Goal: Information Seeking & Learning: Learn about a topic

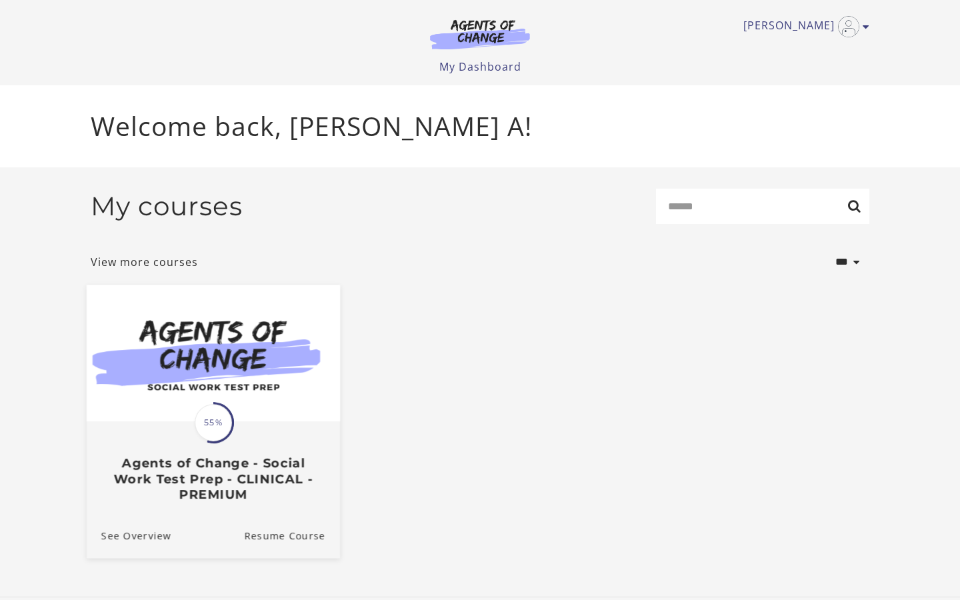
click at [218, 435] on span "55%" at bounding box center [213, 422] width 37 height 37
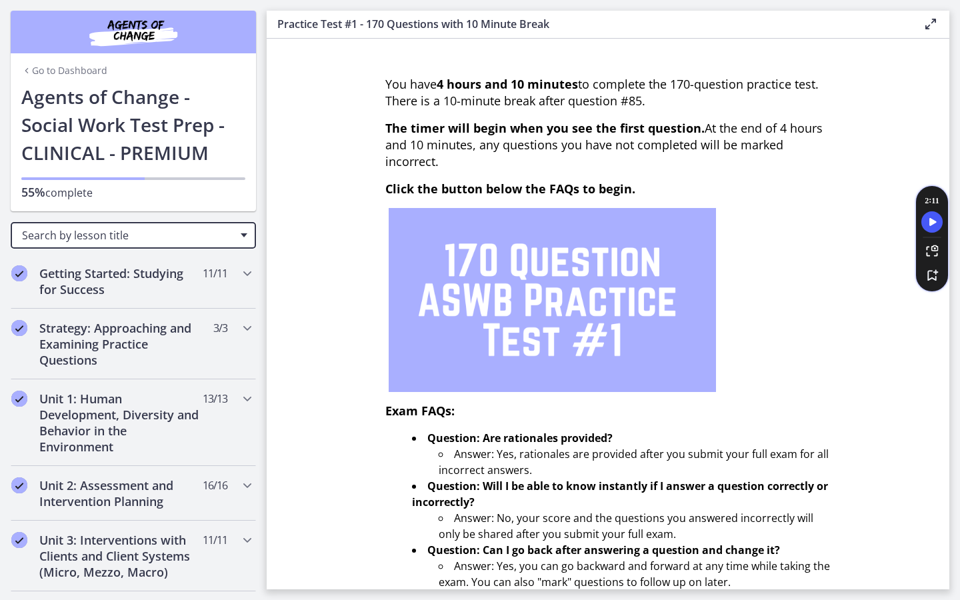
click at [227, 235] on span "Search by lesson title" at bounding box center [128, 235] width 212 height 15
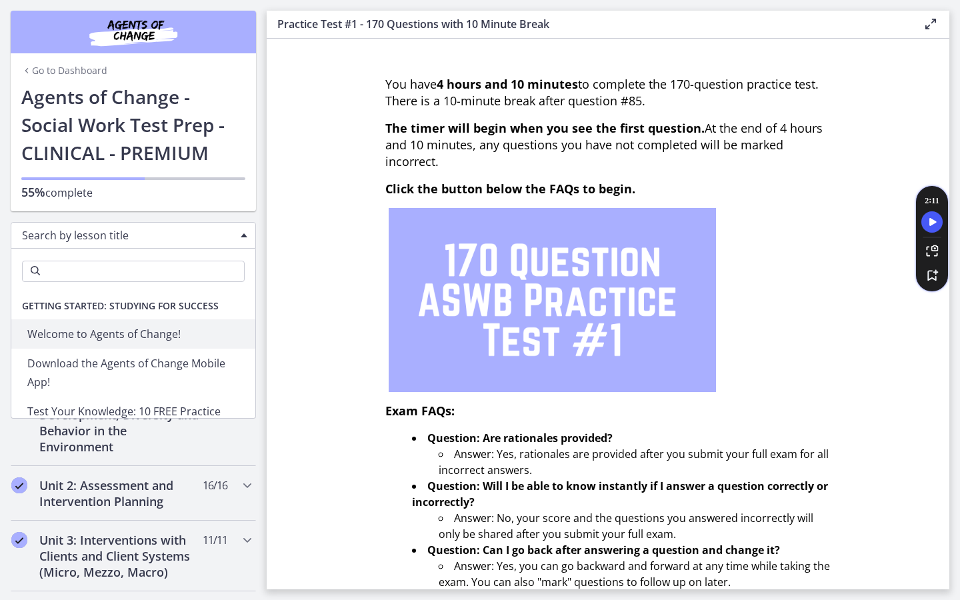
click at [168, 305] on span "Getting Started: Studying for Success" at bounding box center [120, 306] width 218 height 27
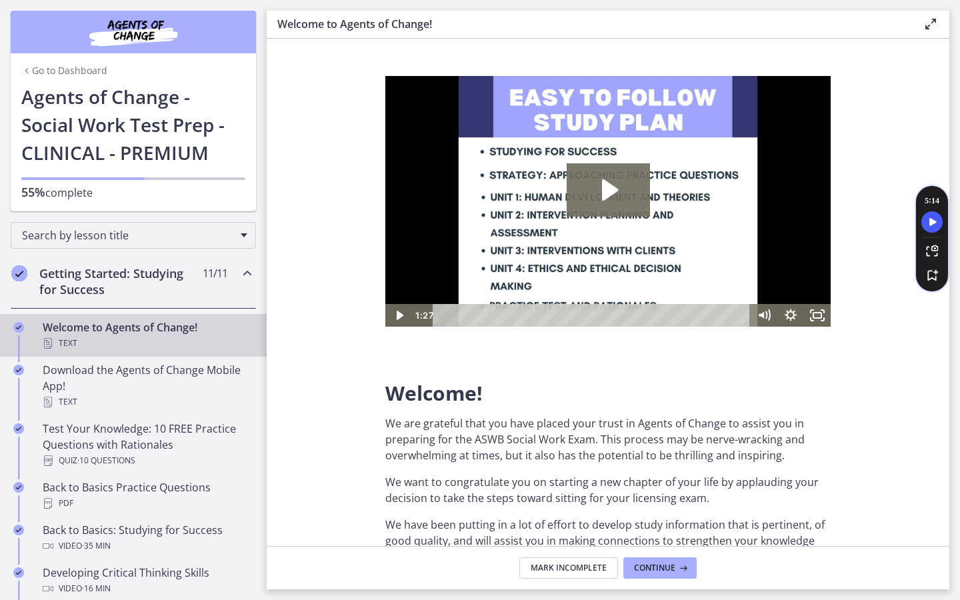
click at [123, 332] on div "Welcome to Agents of Change! Text" at bounding box center [147, 335] width 208 height 32
click at [605, 193] on icon "Play Video: c1o6hcmjueu5qasqsu00.mp4" at bounding box center [610, 189] width 16 height 21
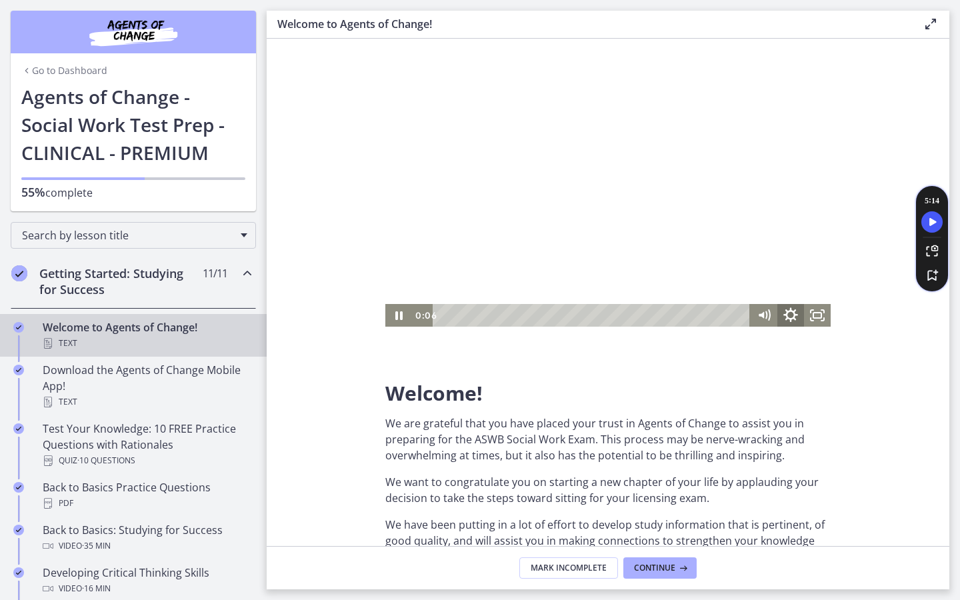
click at [791, 315] on icon "Show settings menu" at bounding box center [790, 314] width 32 height 27
click at [818, 277] on span "1x" at bounding box center [800, 270] width 47 height 23
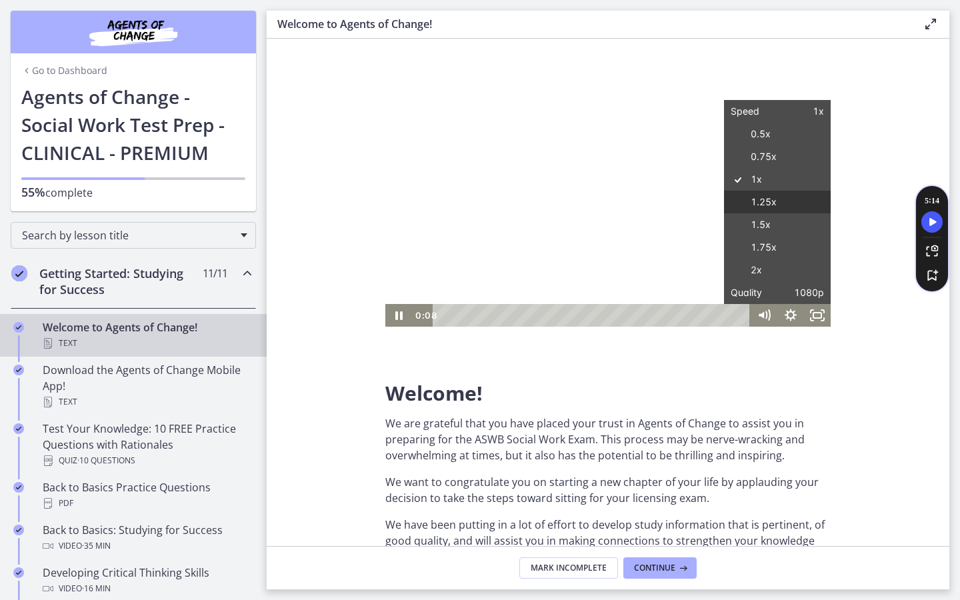
click at [764, 197] on label "1.25x" at bounding box center [777, 202] width 107 height 23
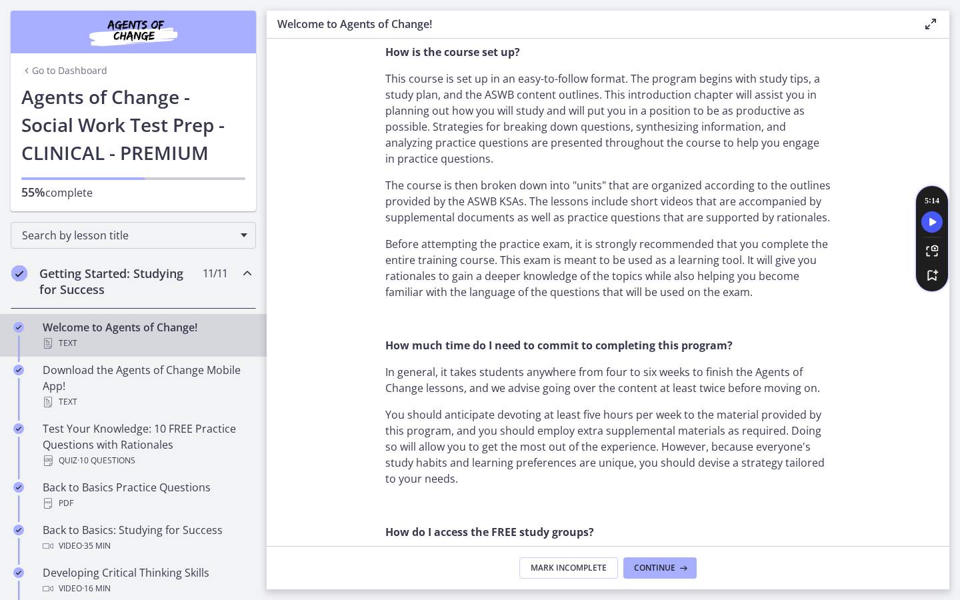
scroll to position [571, 0]
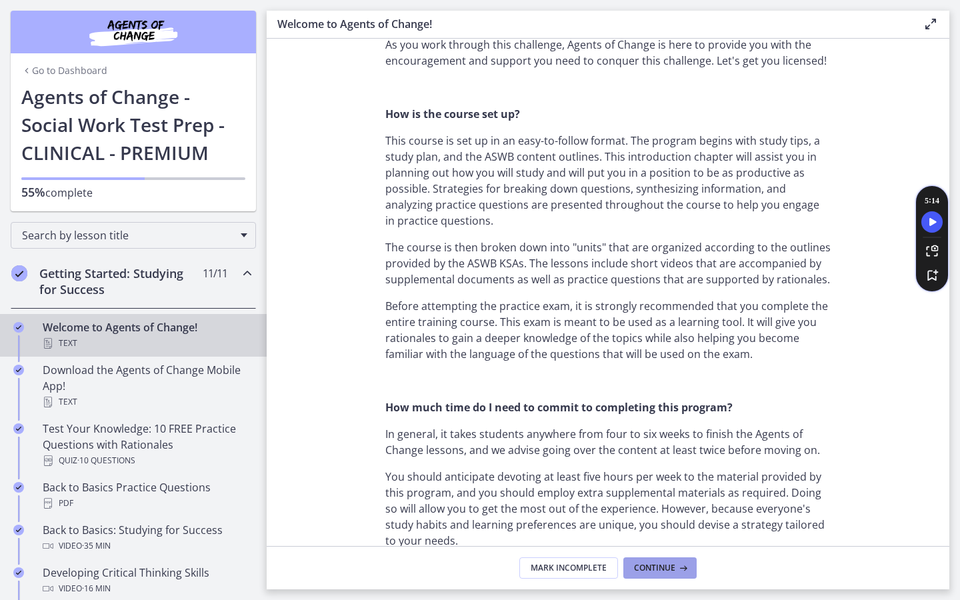
click at [673, 571] on span "Continue" at bounding box center [654, 568] width 41 height 11
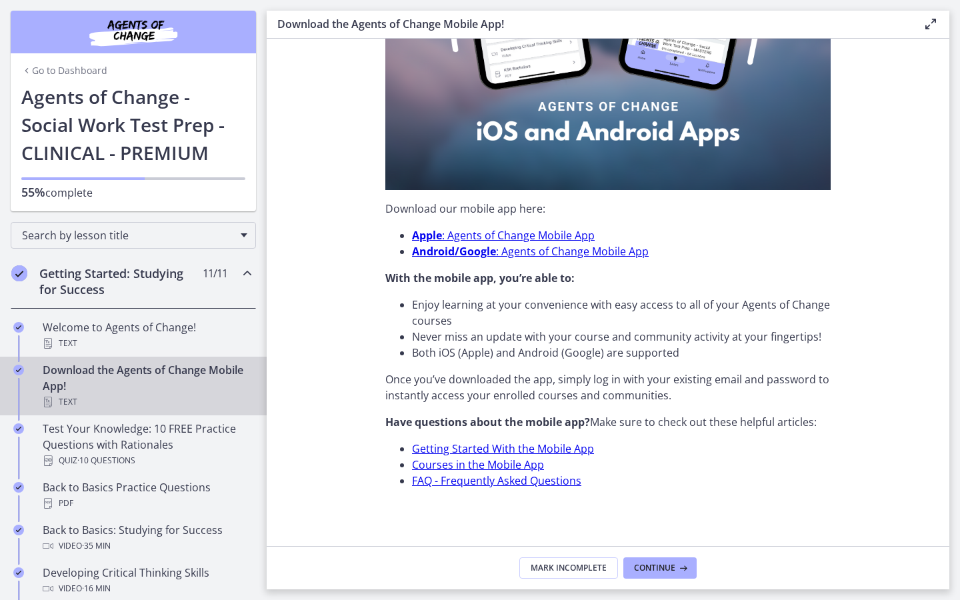
scroll to position [309, 0]
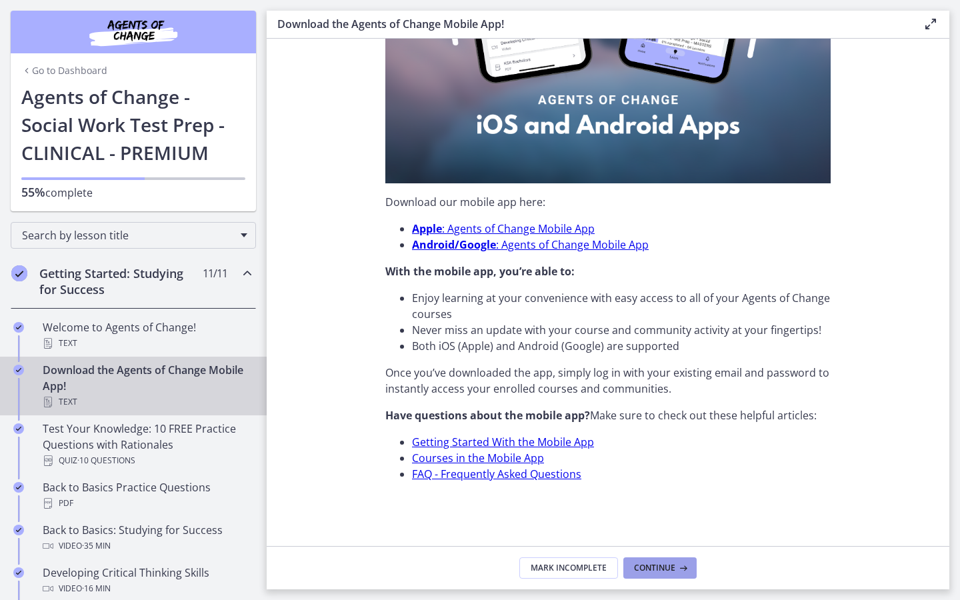
click at [684, 573] on button "Continue" at bounding box center [659, 567] width 73 height 21
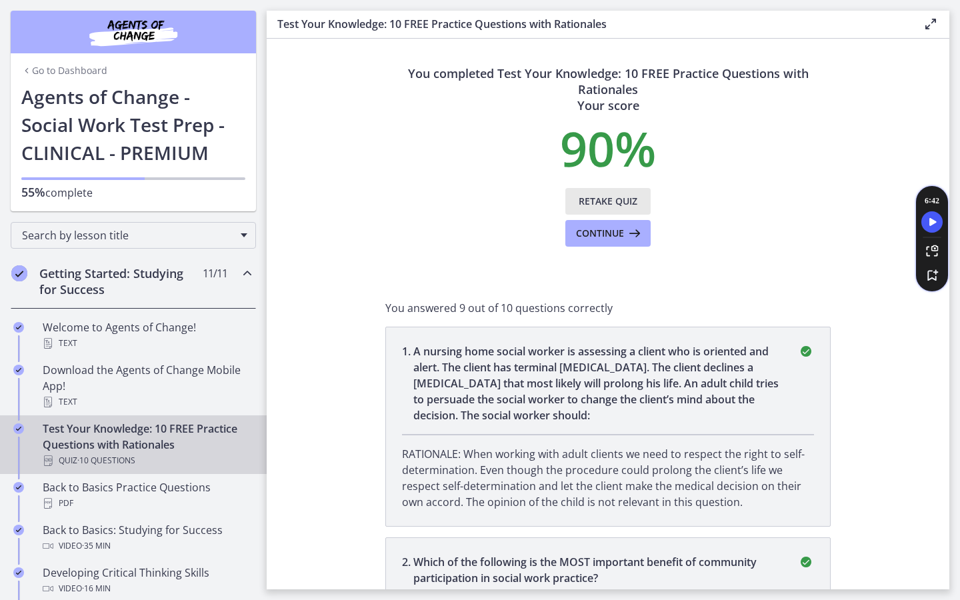
click at [608, 197] on span "Retake Quiz" at bounding box center [608, 201] width 59 height 16
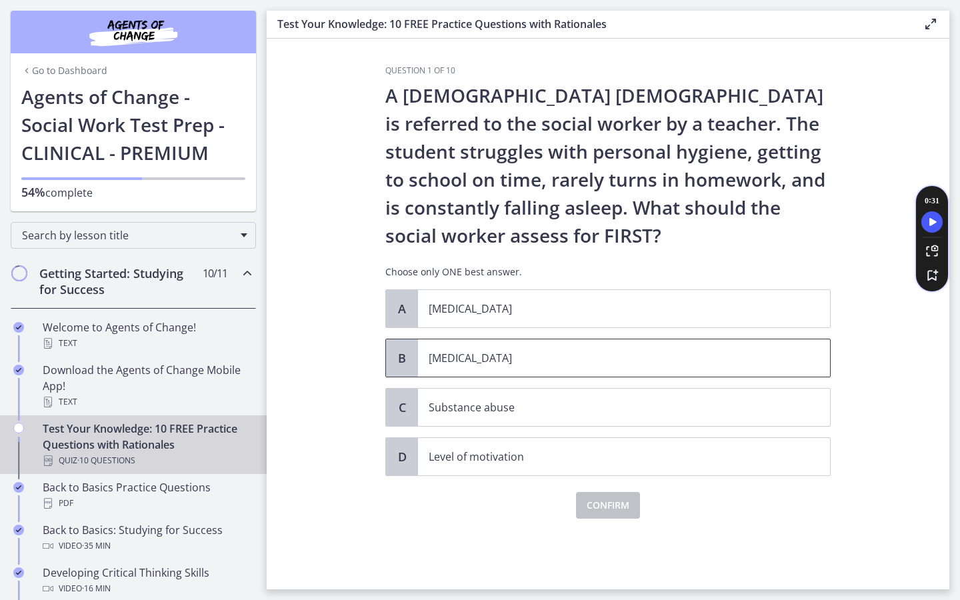
click at [477, 360] on p "Child neglect" at bounding box center [611, 358] width 364 height 16
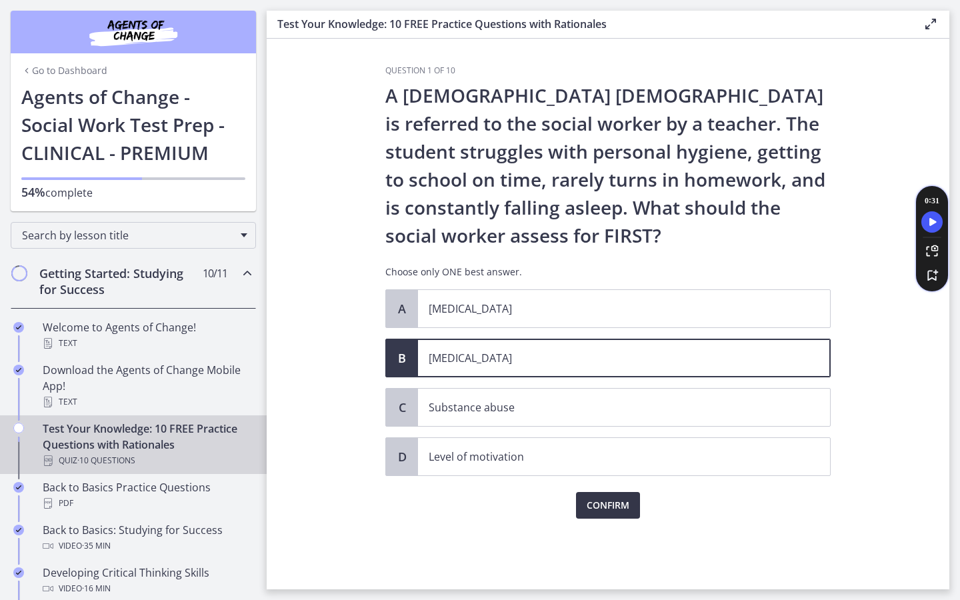
click at [619, 512] on span "Confirm" at bounding box center [608, 505] width 43 height 16
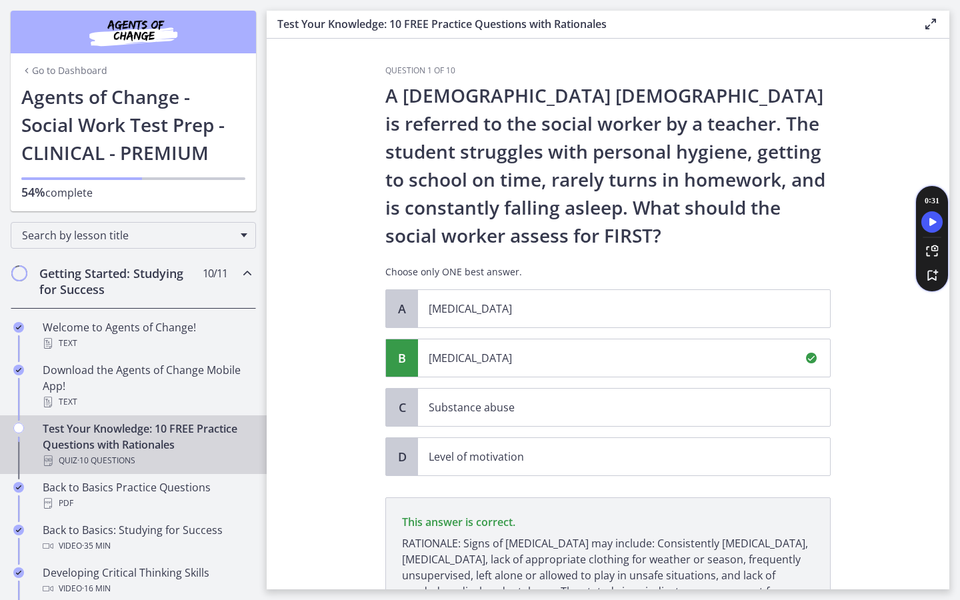
scroll to position [139, 0]
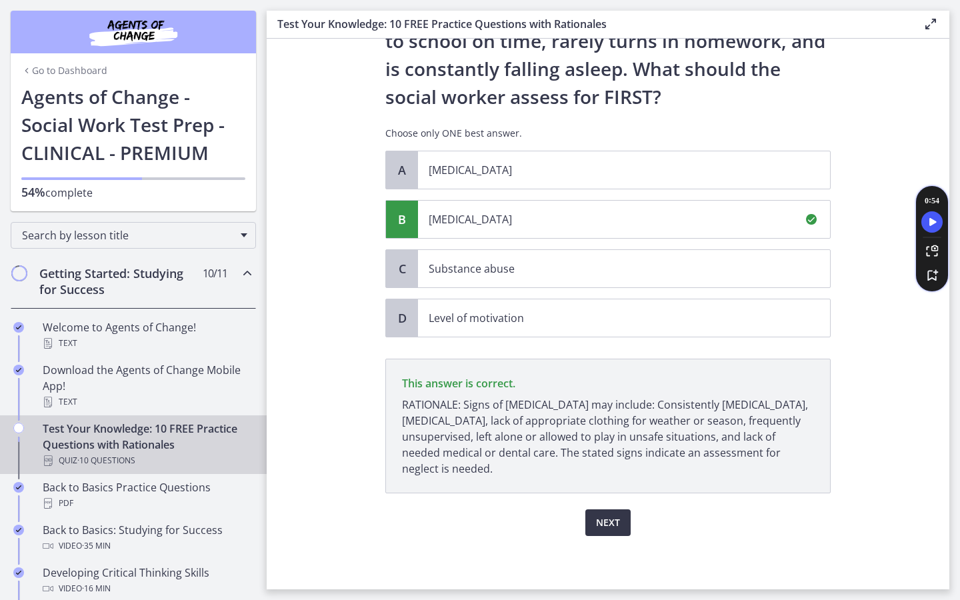
click at [608, 512] on button "Next" at bounding box center [607, 522] width 45 height 27
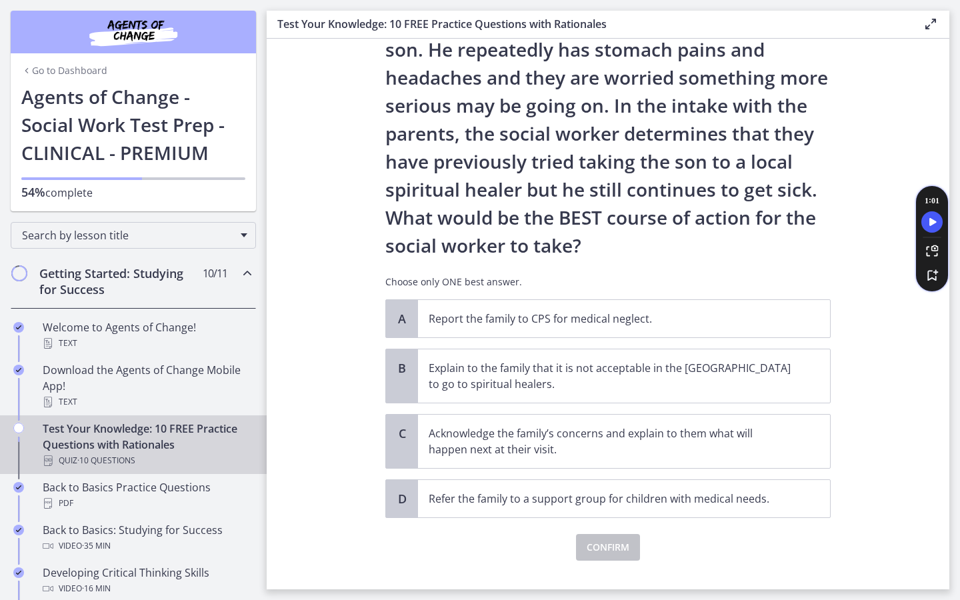
scroll to position [141, 0]
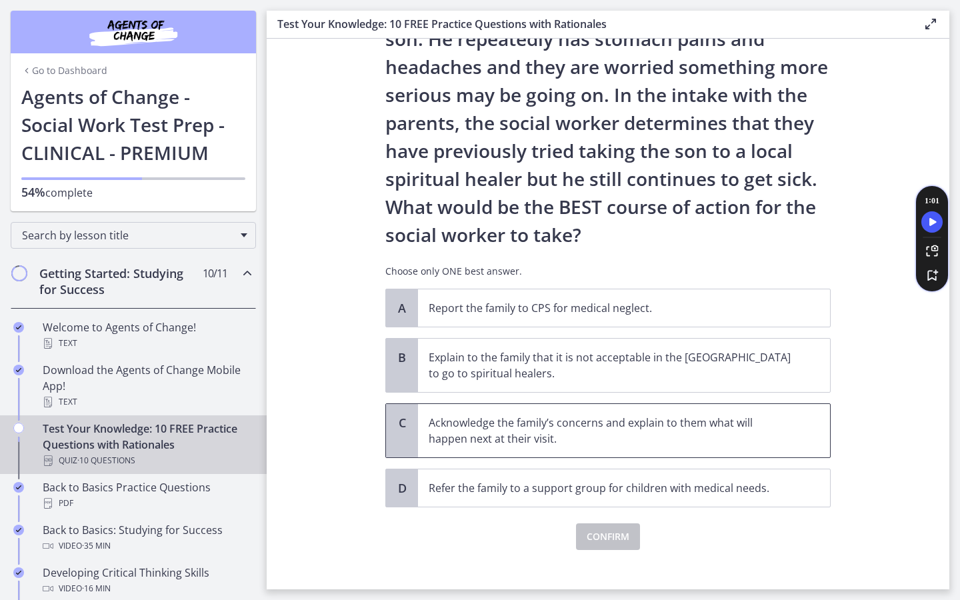
click at [600, 432] on p "Acknowledge the family’s concerns and explain to them what will happen next at …" at bounding box center [611, 431] width 364 height 32
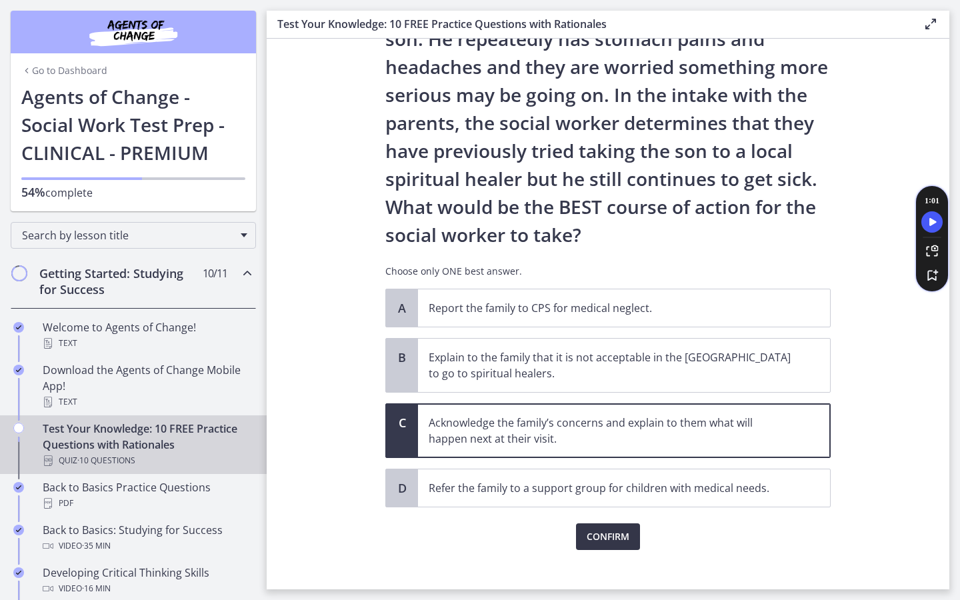
click at [605, 528] on button "Confirm" at bounding box center [608, 536] width 64 height 27
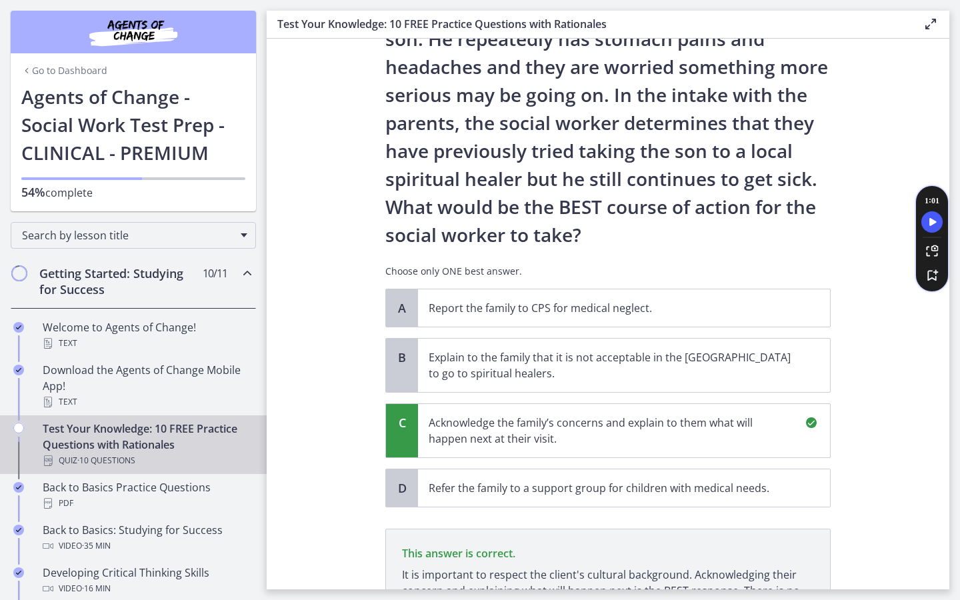
scroll to position [311, 0]
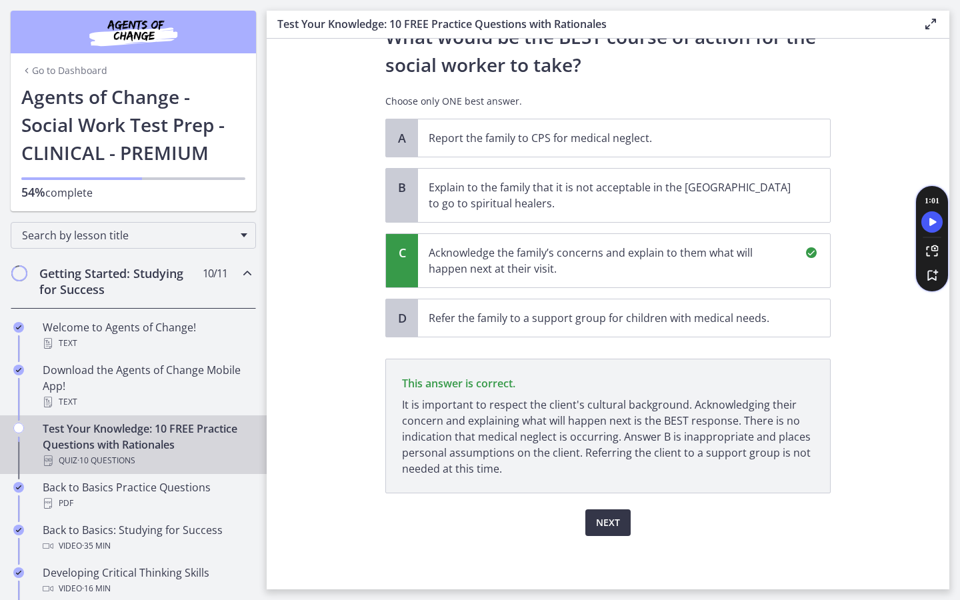
click at [603, 522] on span "Next" at bounding box center [608, 523] width 24 height 16
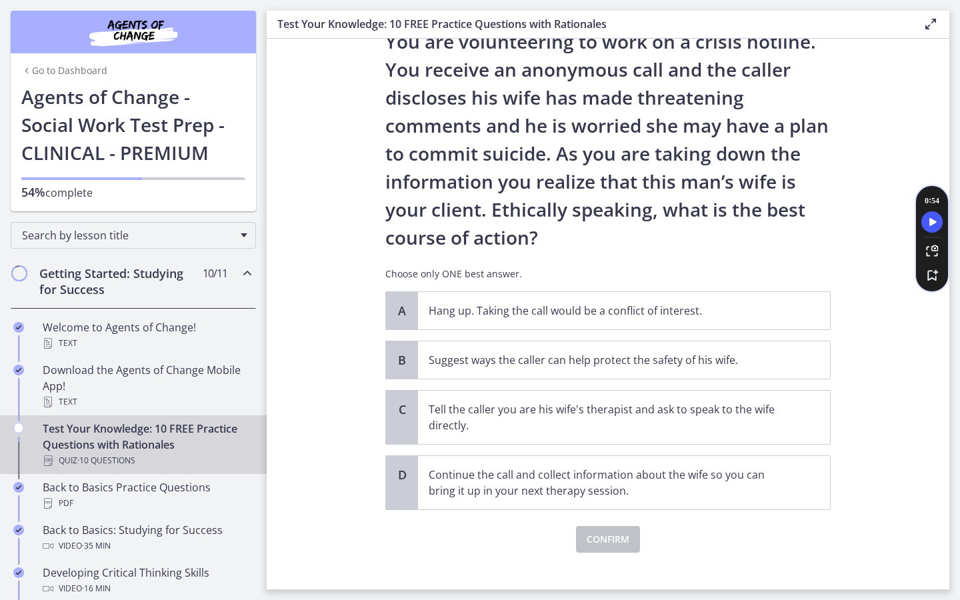
scroll to position [71, 0]
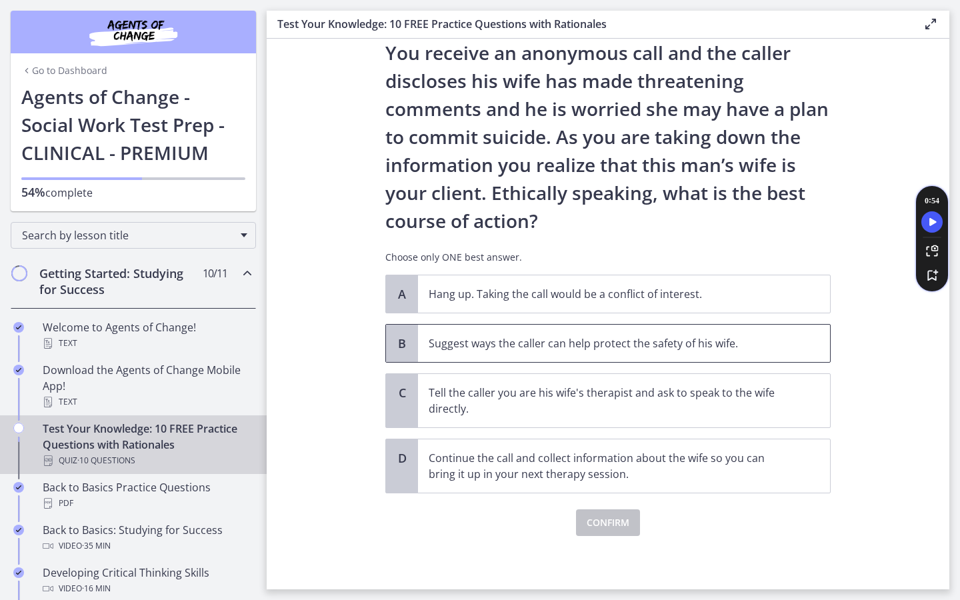
click at [547, 339] on p "Suggest ways the caller can help protect the safety of his wife." at bounding box center [611, 343] width 364 height 16
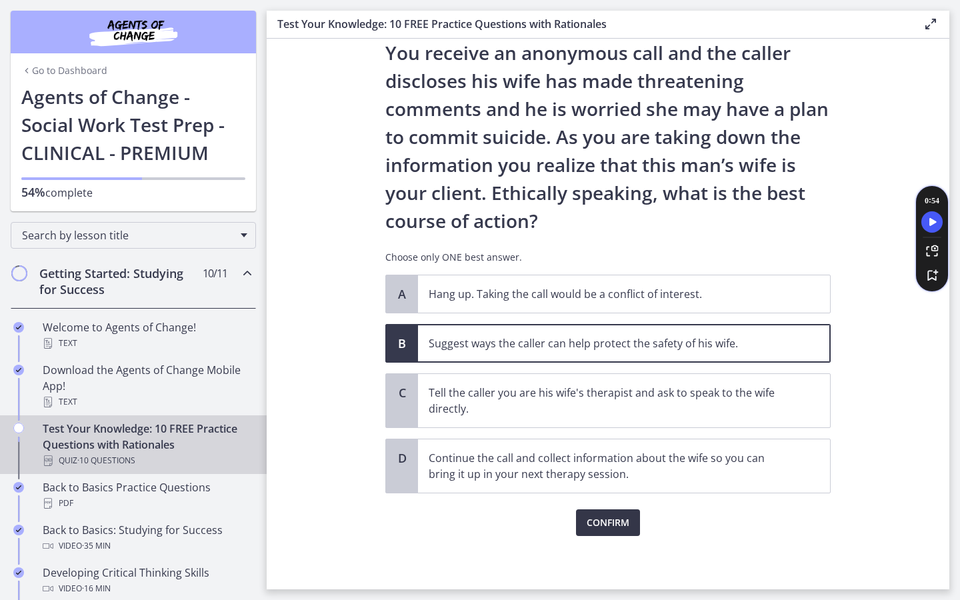
click at [607, 533] on button "Confirm" at bounding box center [608, 522] width 64 height 27
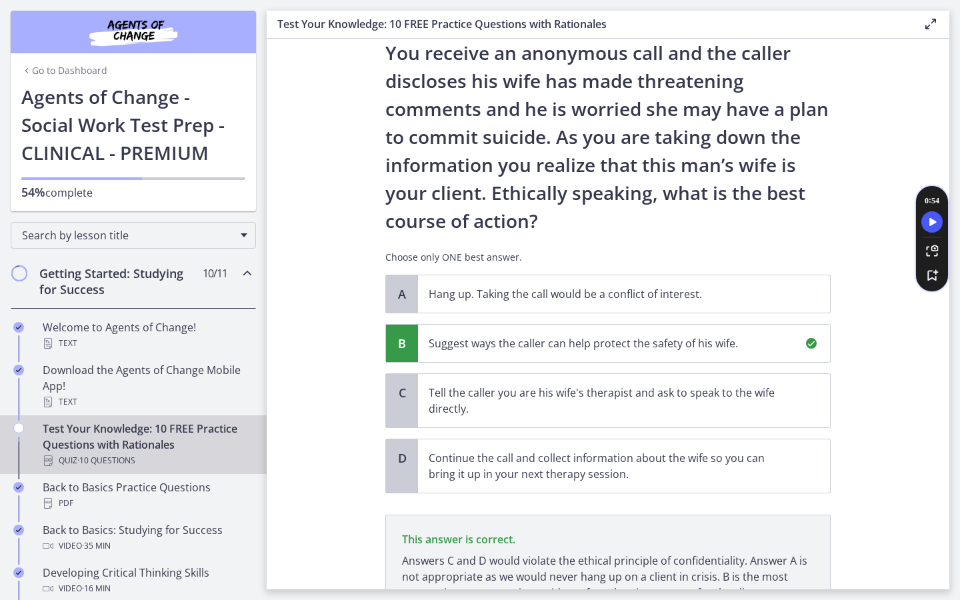
scroll to position [195, 0]
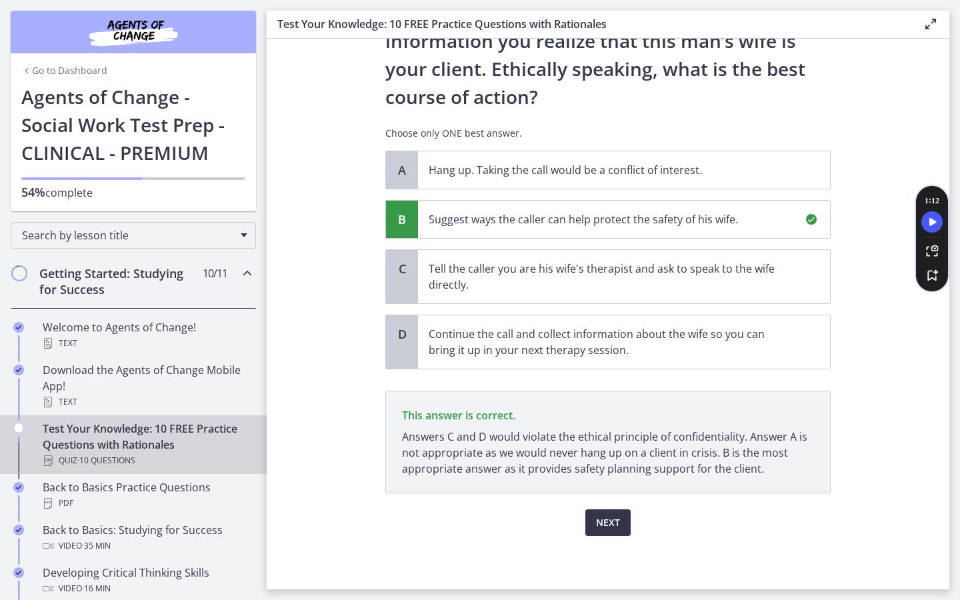
click at [626, 519] on button "Next" at bounding box center [607, 522] width 45 height 27
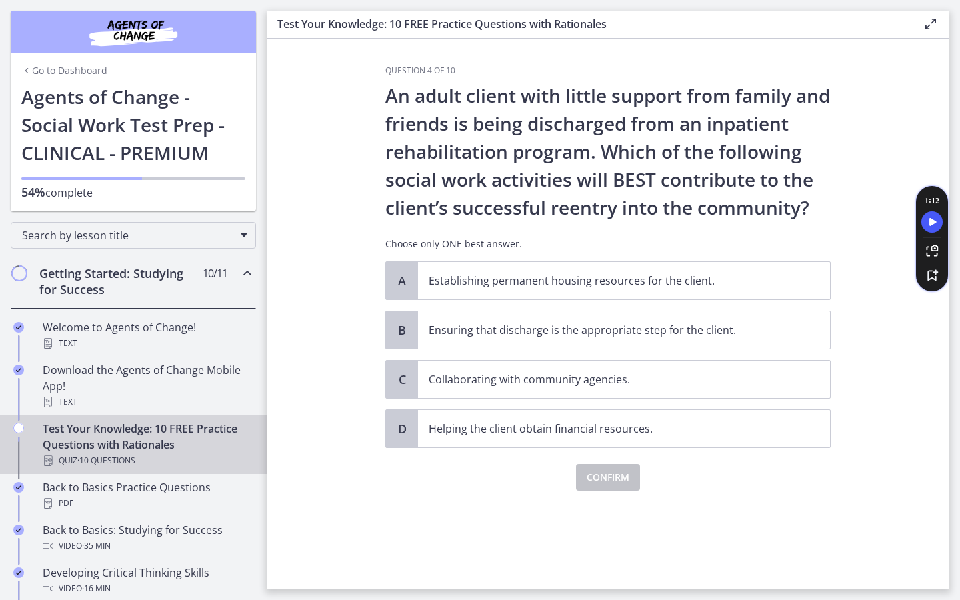
scroll to position [0, 0]
click at [527, 381] on p "Collaborating with community agencies." at bounding box center [611, 379] width 364 height 16
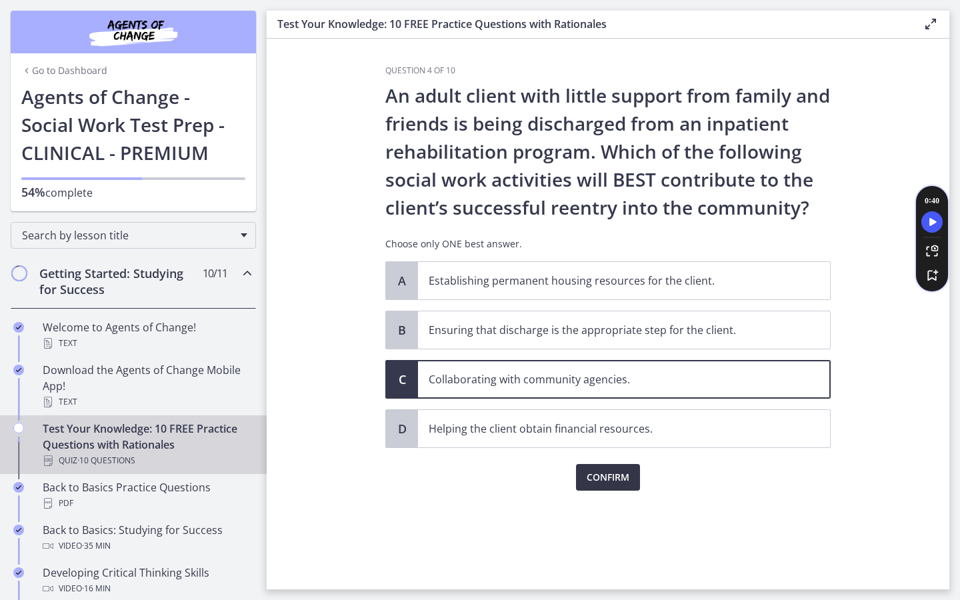
click at [603, 474] on span "Confirm" at bounding box center [608, 477] width 43 height 16
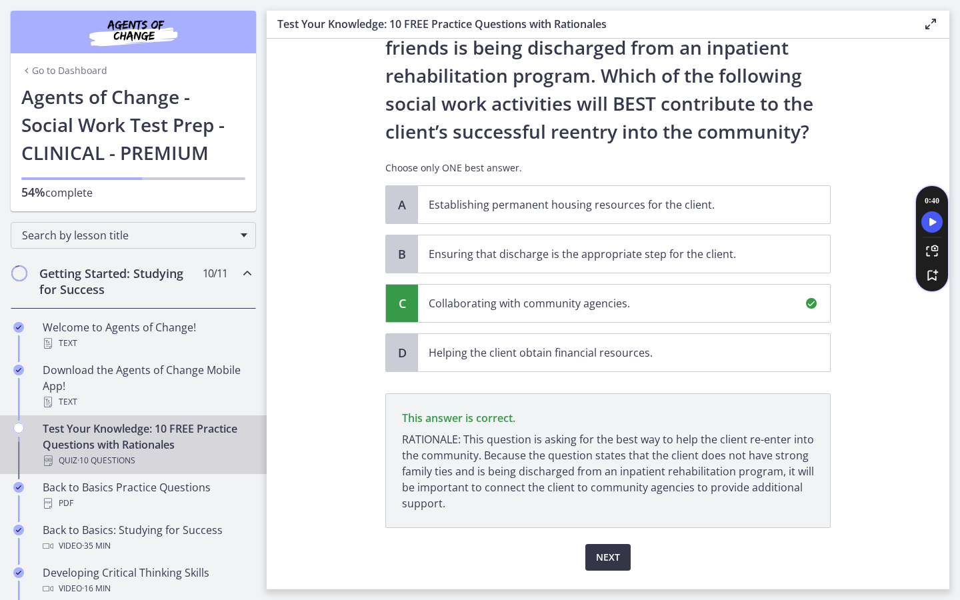
scroll to position [111, 0]
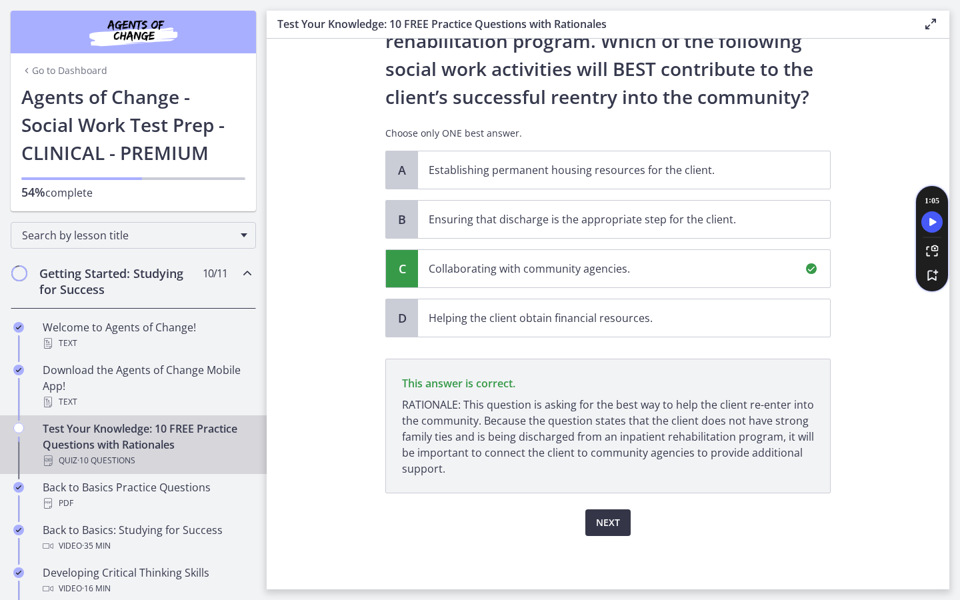
click at [614, 521] on span "Next" at bounding box center [608, 523] width 24 height 16
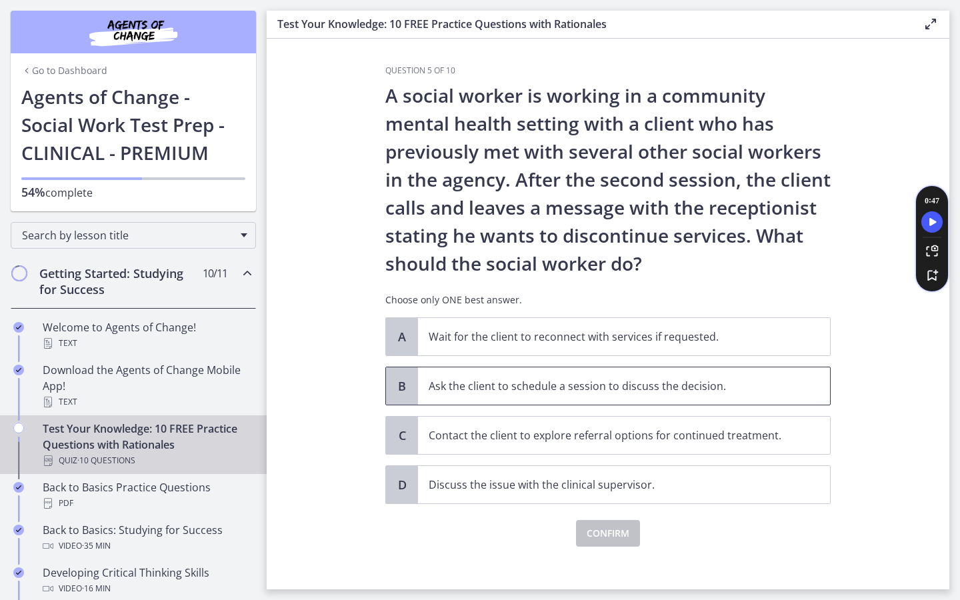
click at [613, 379] on p "Ask the client to schedule a session to discuss the decision." at bounding box center [611, 386] width 364 height 16
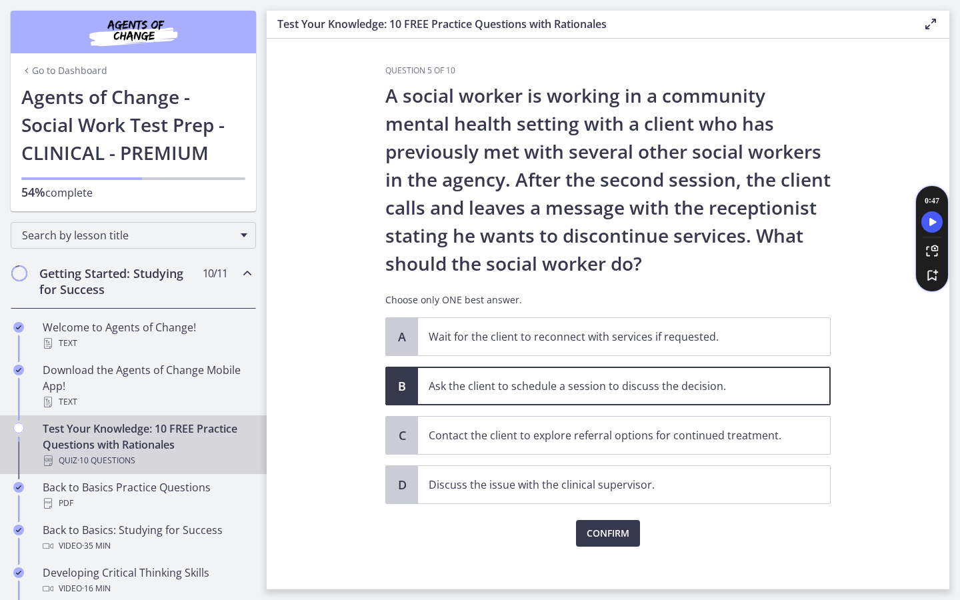
scroll to position [11, 0]
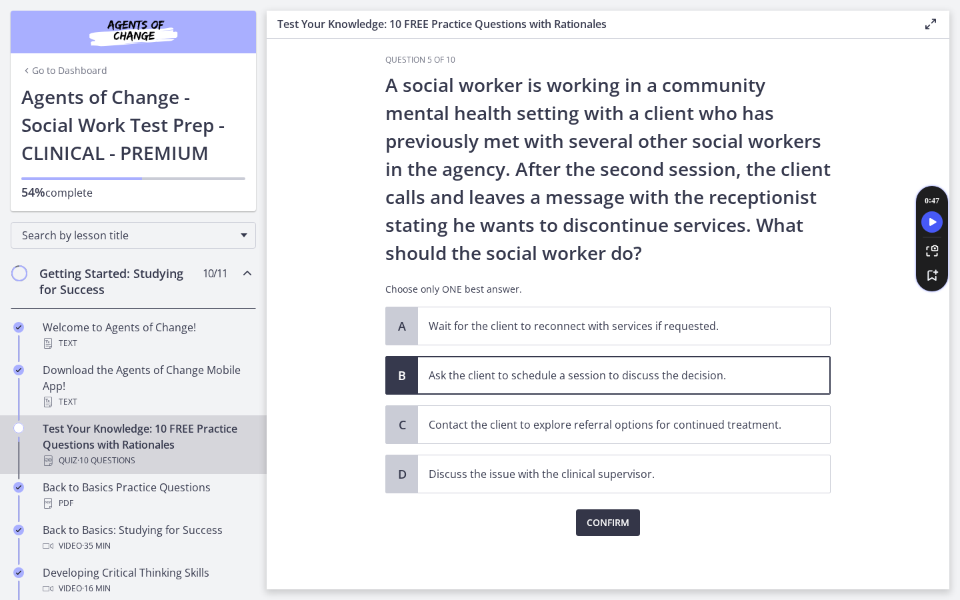
click at [625, 520] on span "Confirm" at bounding box center [608, 523] width 43 height 16
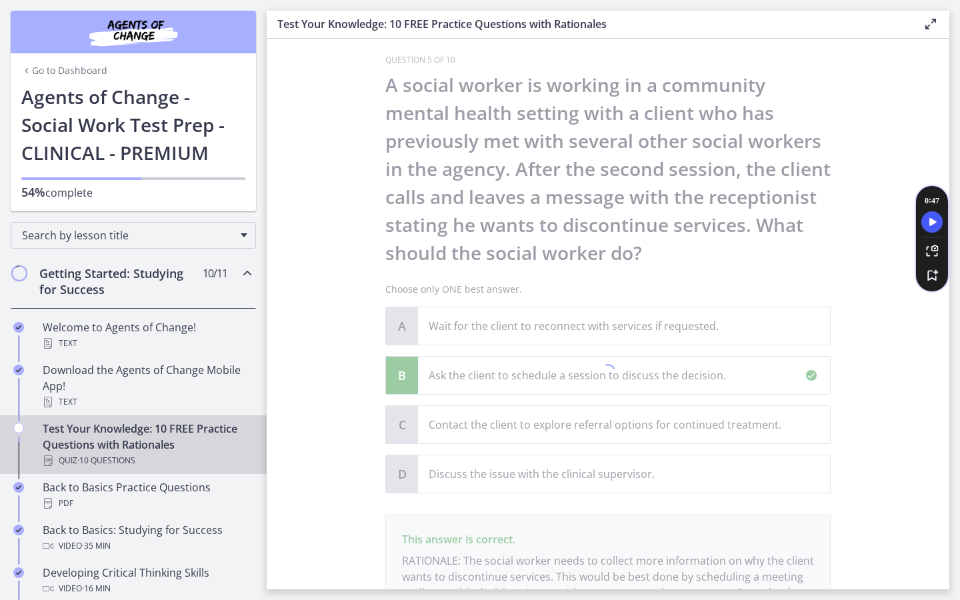
scroll to position [167, 0]
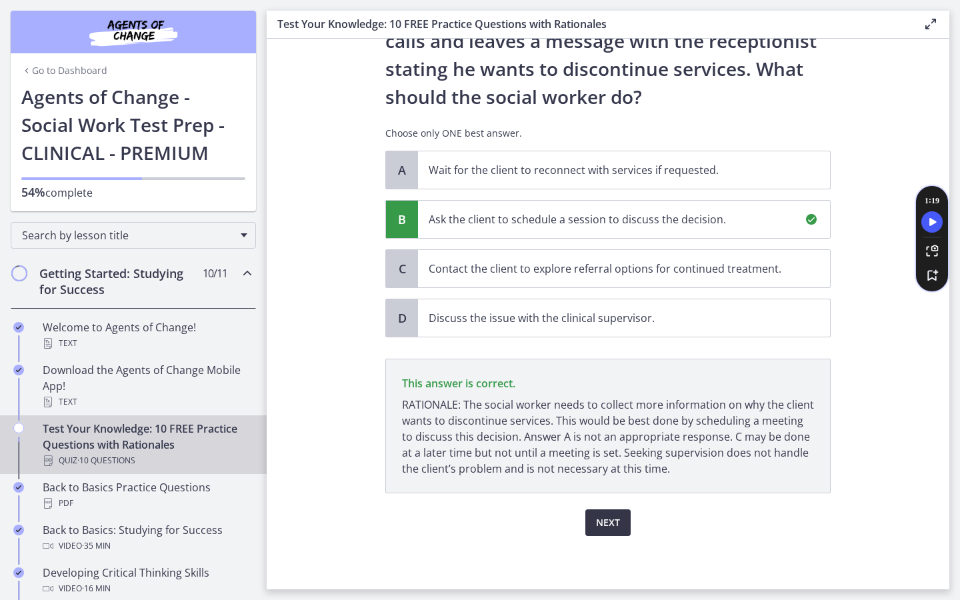
click at [619, 513] on button "Next" at bounding box center [607, 522] width 45 height 27
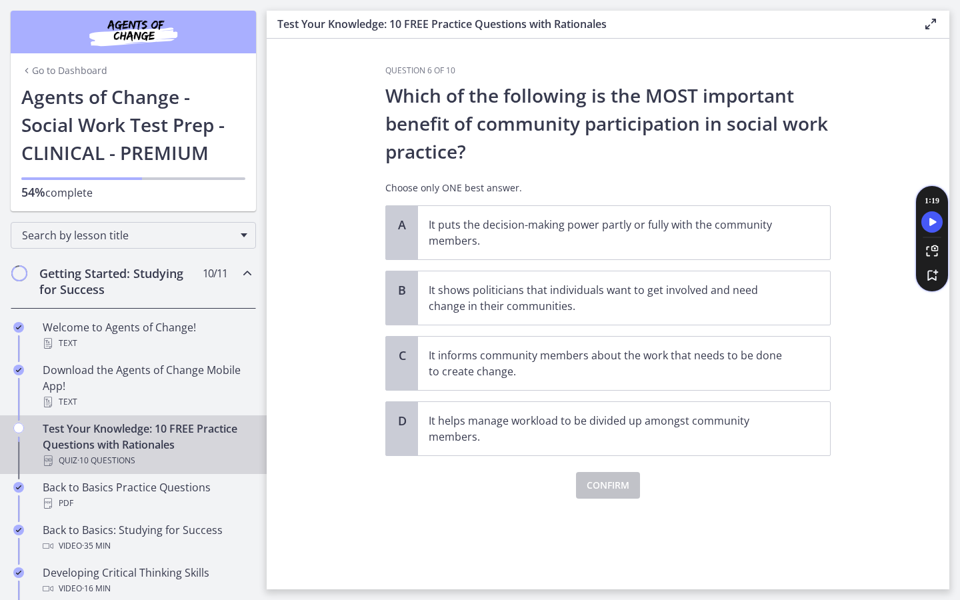
scroll to position [0, 0]
click at [577, 237] on p "It puts the decision-making power partly or fully with the community members." at bounding box center [611, 233] width 364 height 32
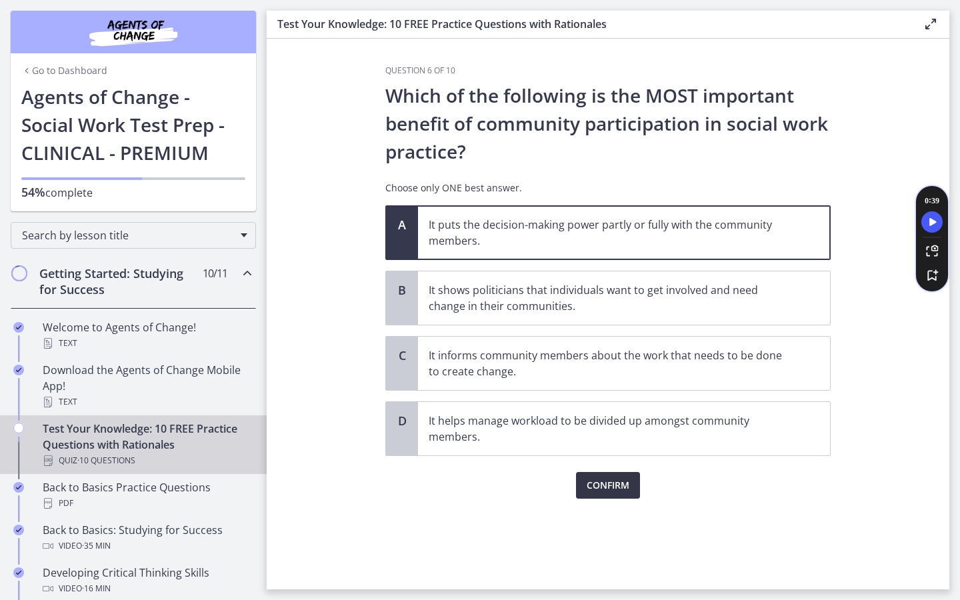
click at [615, 490] on span "Confirm" at bounding box center [608, 485] width 43 height 16
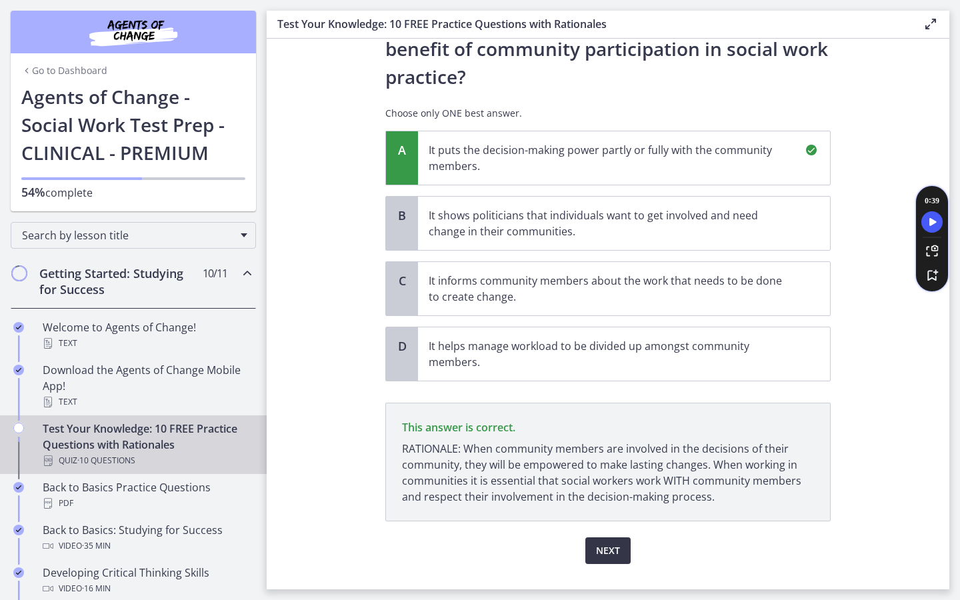
scroll to position [103, 0]
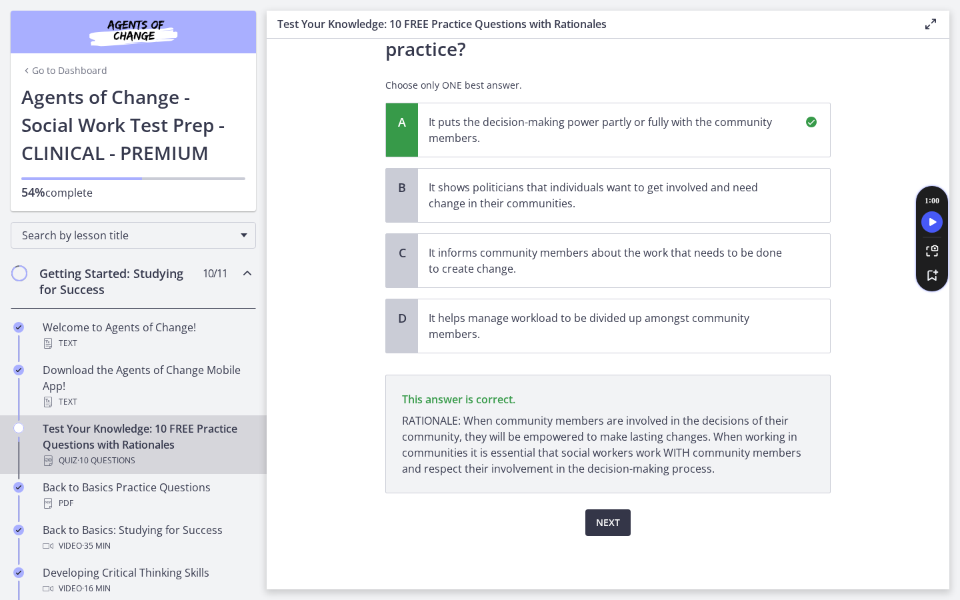
click at [605, 517] on span "Next" at bounding box center [608, 523] width 24 height 16
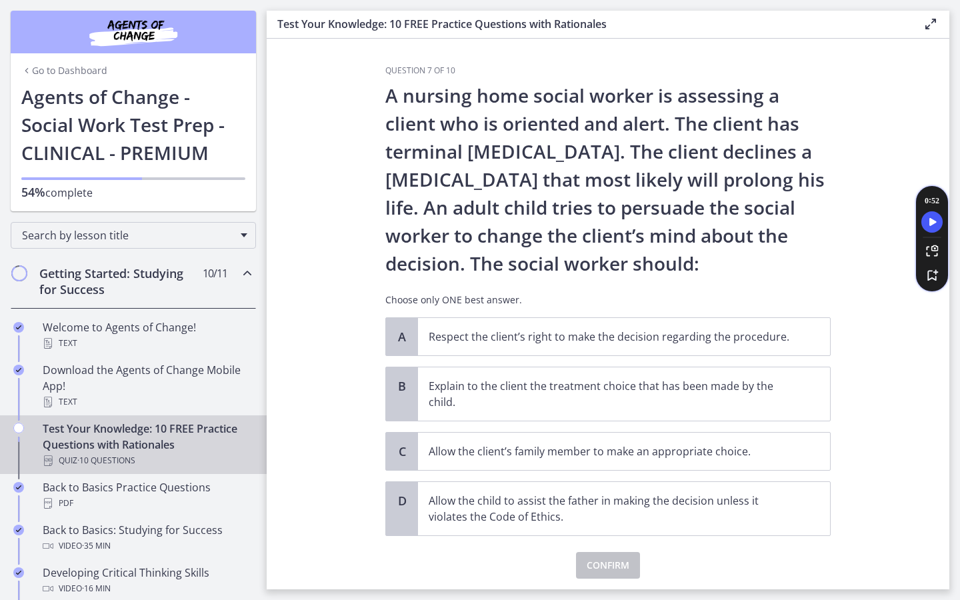
scroll to position [43, 0]
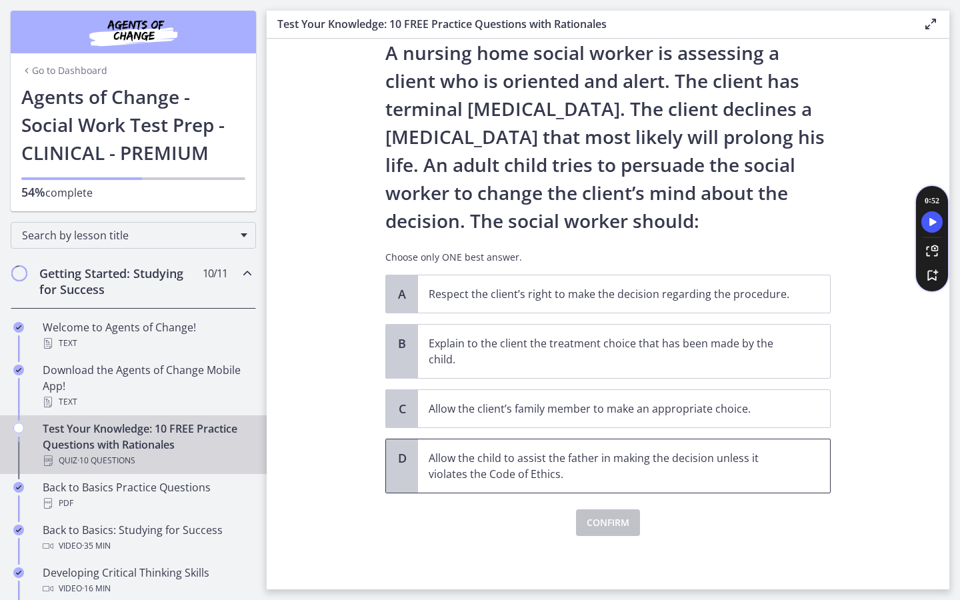
click at [636, 466] on p "Allow the child to assist the father in making the decision unless it violates …" at bounding box center [611, 466] width 364 height 32
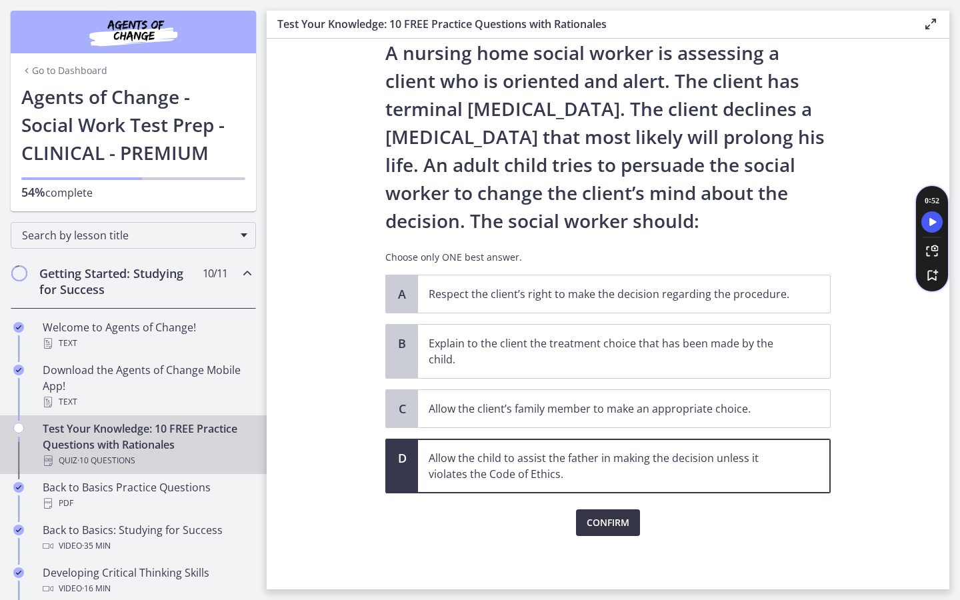
click at [613, 518] on span "Confirm" at bounding box center [608, 523] width 43 height 16
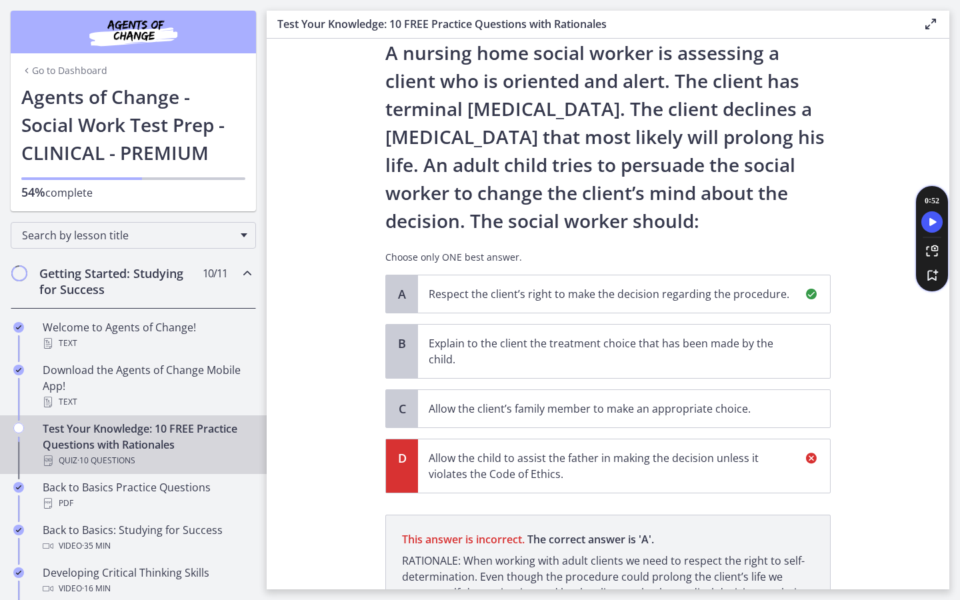
scroll to position [183, 0]
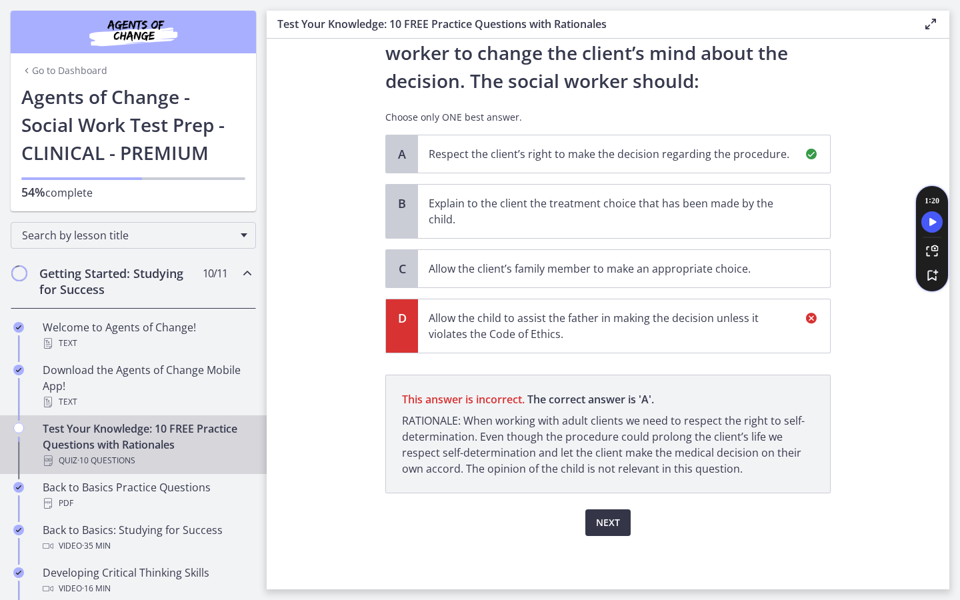
click at [601, 523] on span "Next" at bounding box center [608, 523] width 24 height 16
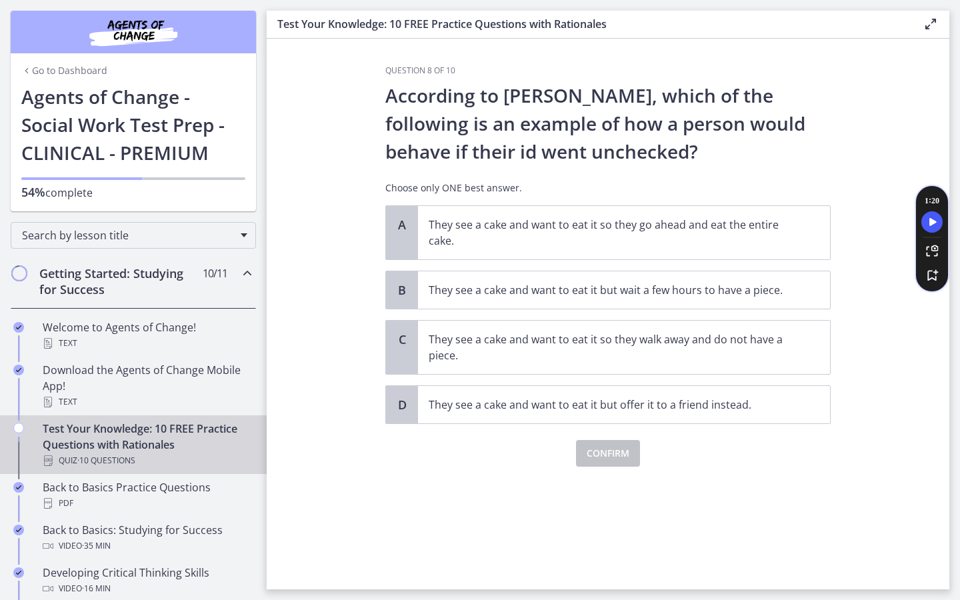
scroll to position [0, 0]
click at [574, 227] on p "They see a cake and want to eat it so they go ahead and eat the entire cake." at bounding box center [611, 233] width 364 height 32
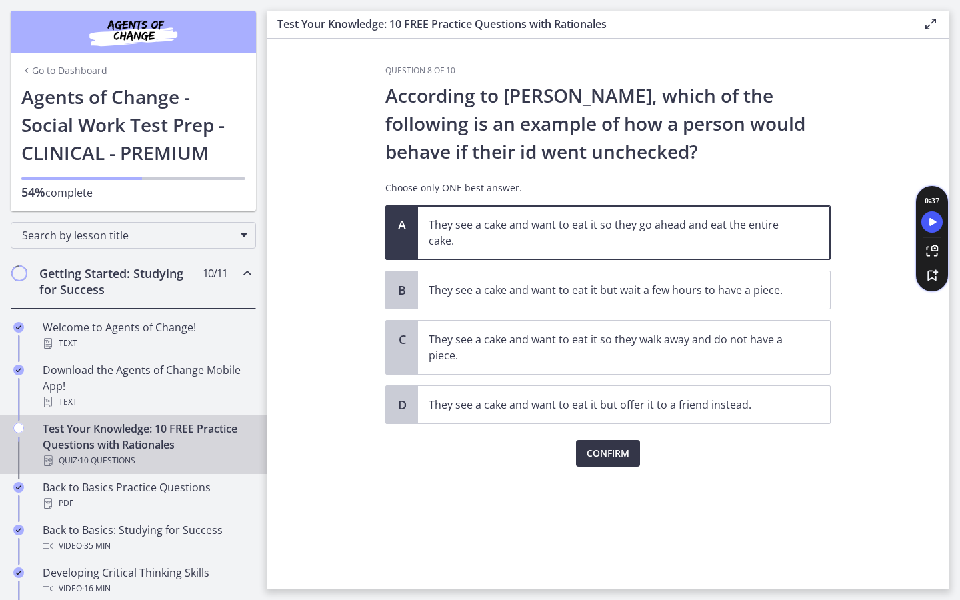
click at [611, 465] on button "Confirm" at bounding box center [608, 453] width 64 height 27
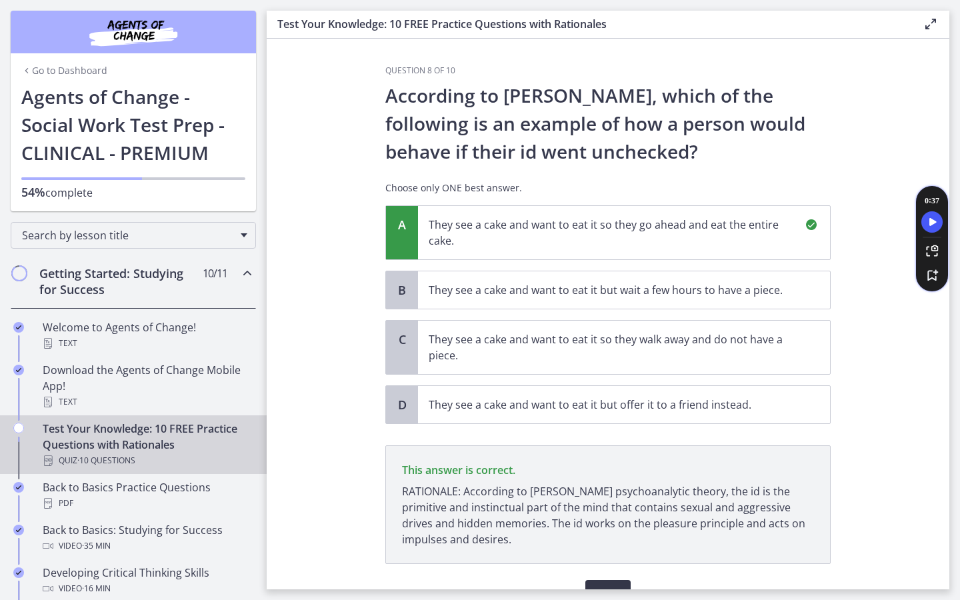
scroll to position [71, 0]
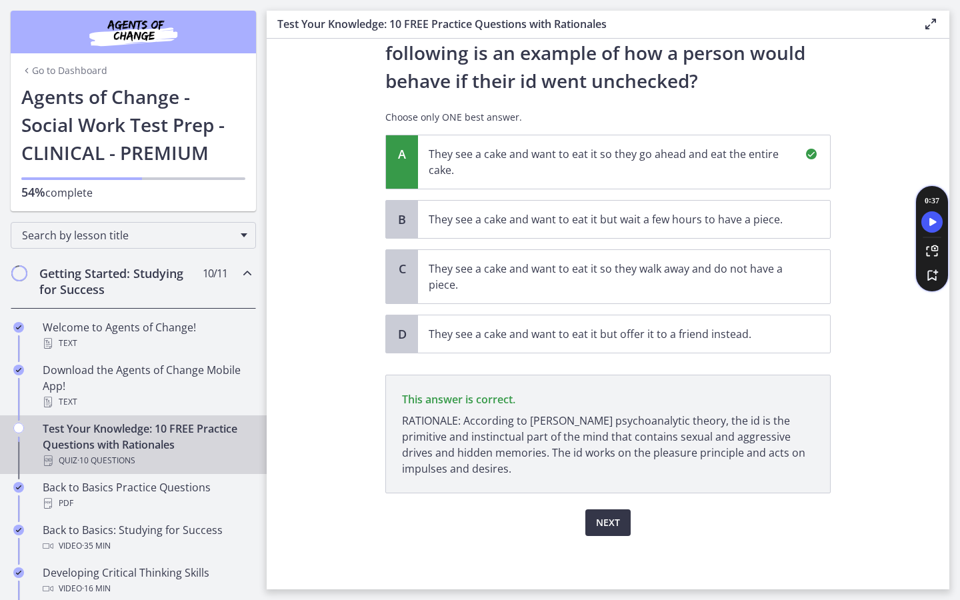
click at [604, 529] on span "Next" at bounding box center [608, 523] width 24 height 16
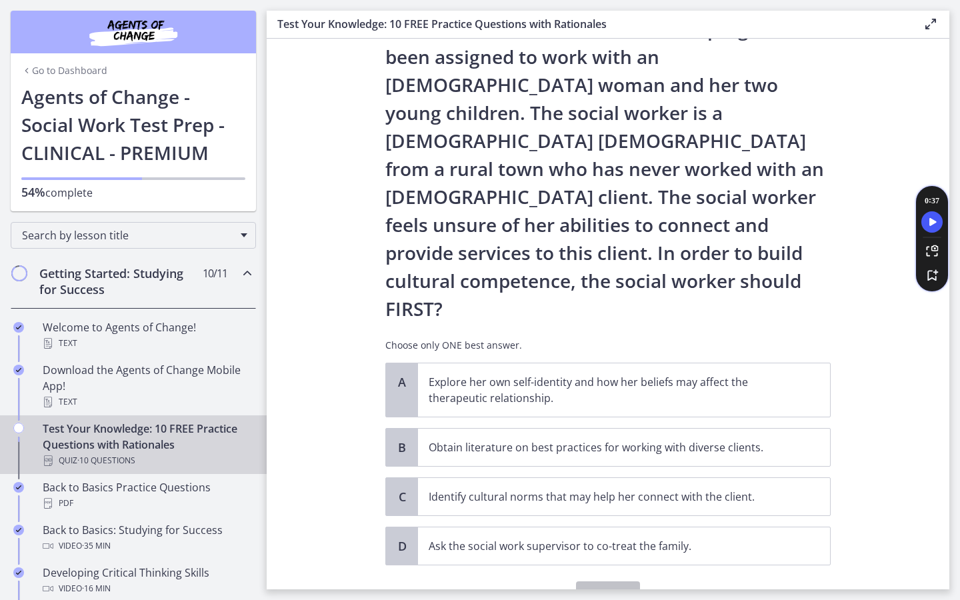
scroll to position [71, 0]
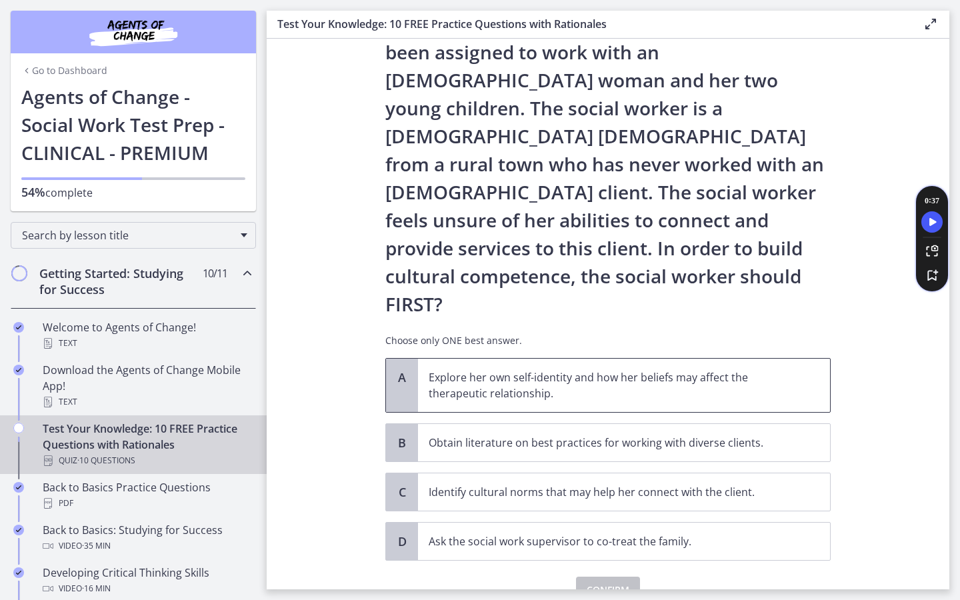
click at [581, 369] on p "Explore her own self-identity and how her beliefs may affect the therapeutic re…" at bounding box center [611, 385] width 364 height 32
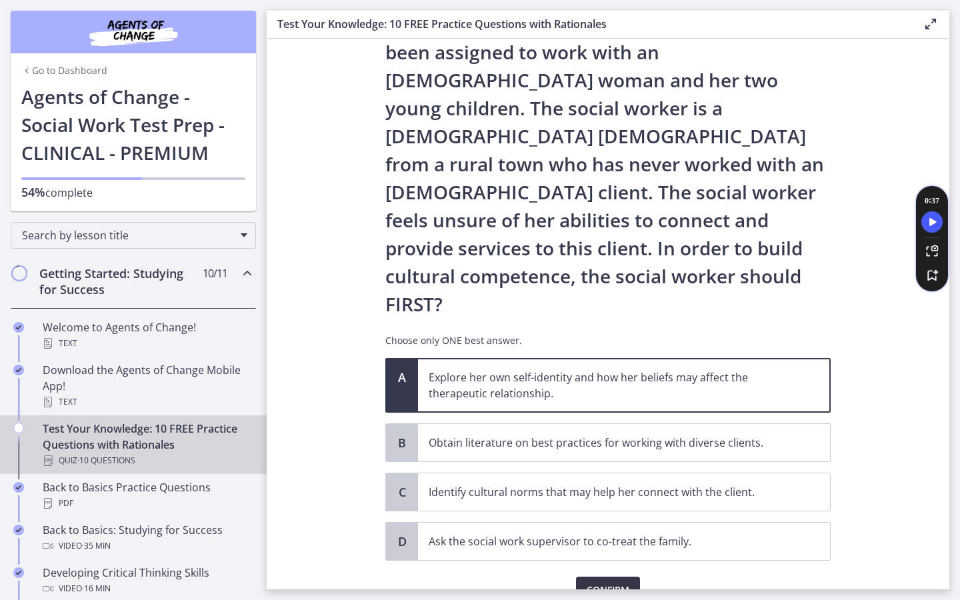
click at [607, 577] on button "Confirm" at bounding box center [608, 590] width 64 height 27
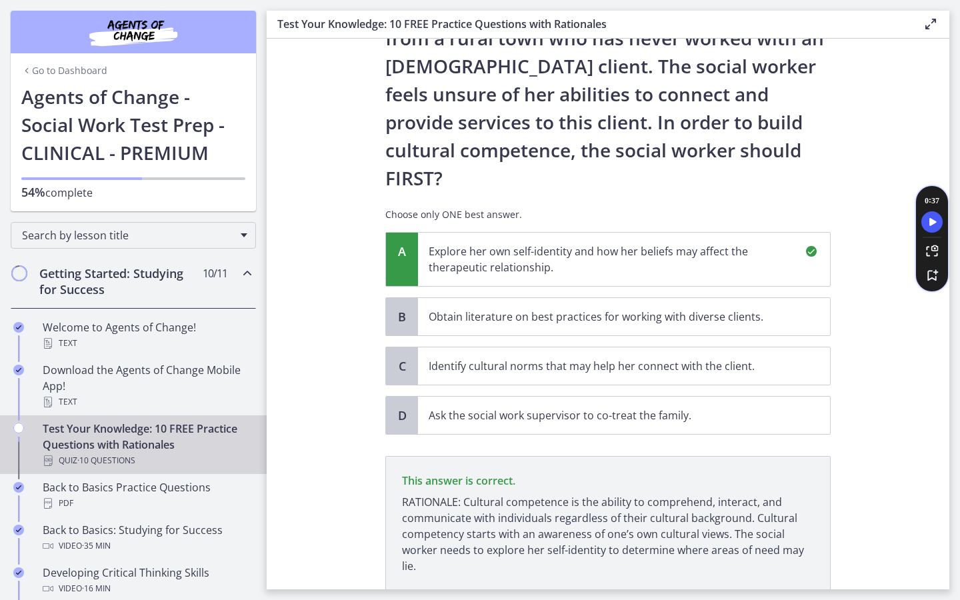
scroll to position [239, 0]
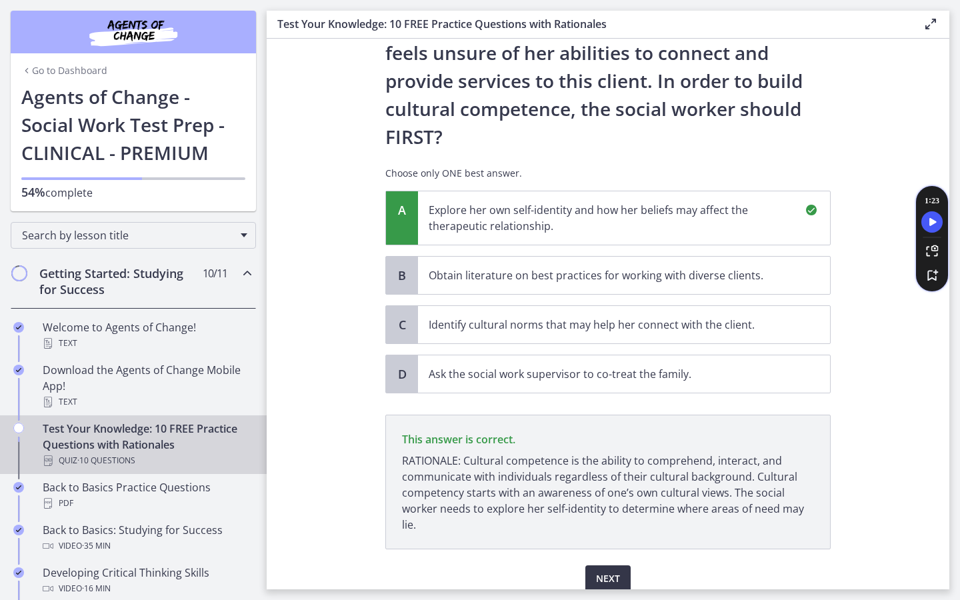
click at [622, 565] on button "Next" at bounding box center [607, 578] width 45 height 27
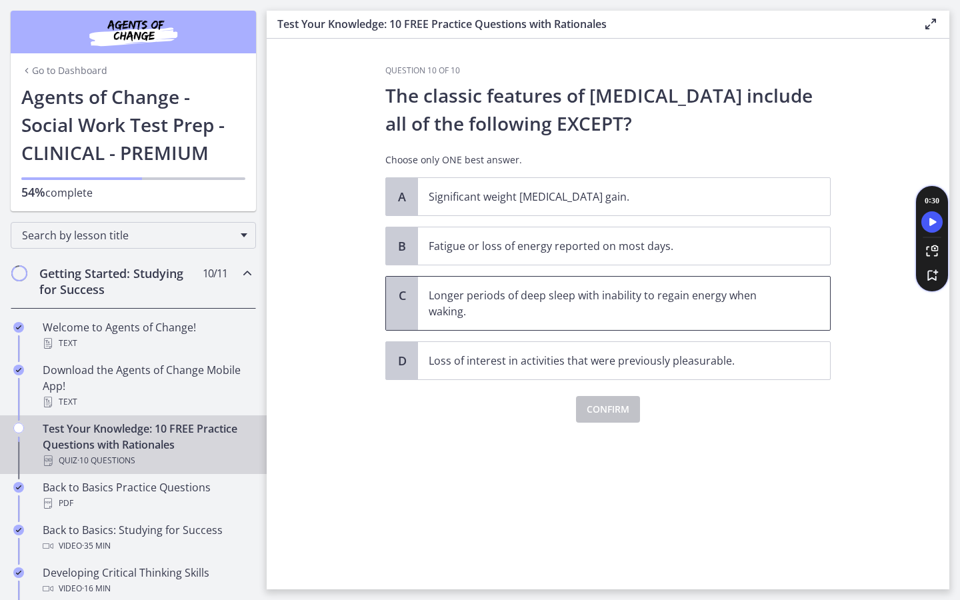
click at [563, 309] on p "Longer periods of deep sleep with inability to regain energy when waking." at bounding box center [611, 303] width 364 height 32
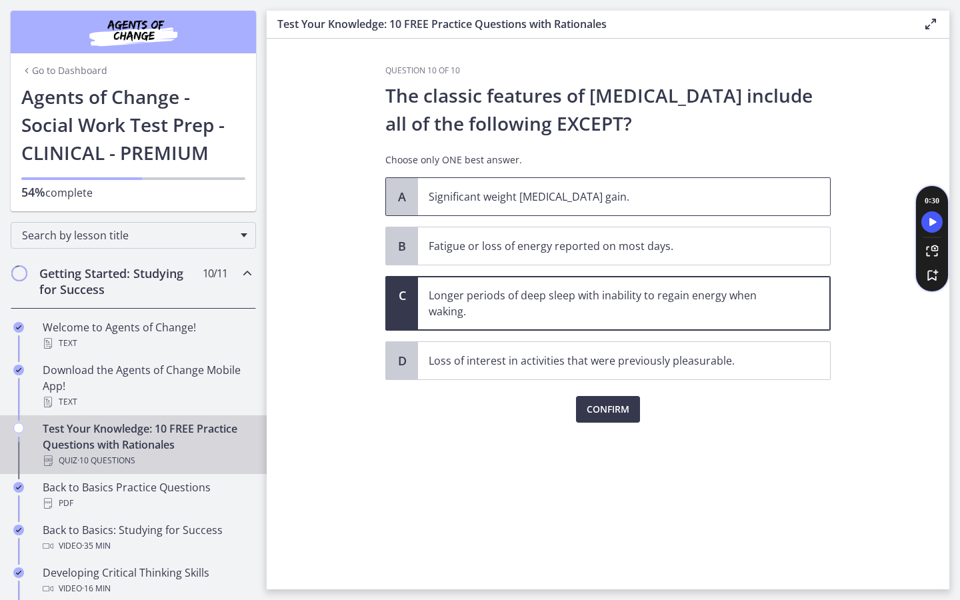
click at [591, 196] on p "Significant weight loss or weight gain." at bounding box center [611, 197] width 364 height 16
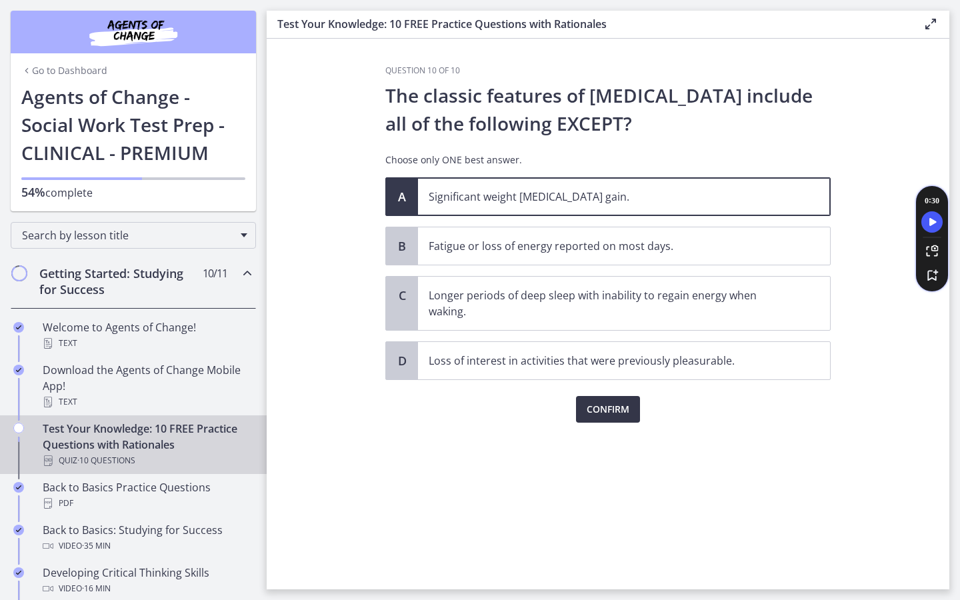
click at [625, 408] on span "Confirm" at bounding box center [608, 409] width 43 height 16
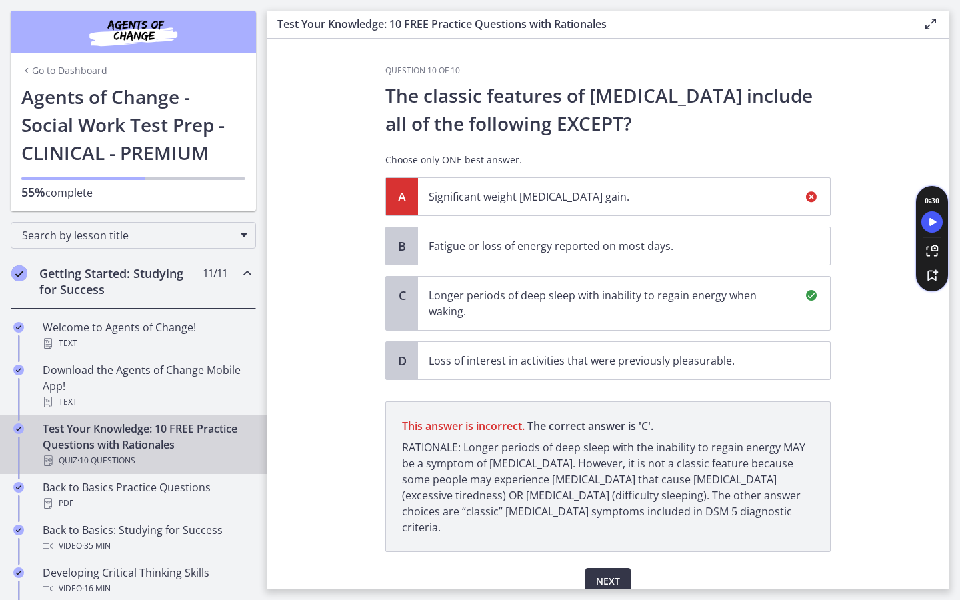
scroll to position [43, 0]
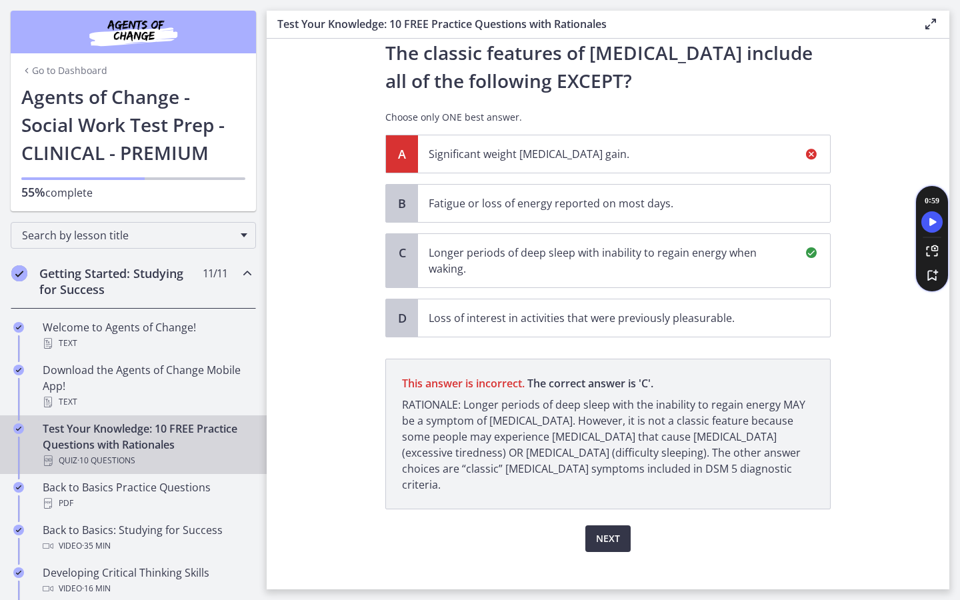
click at [611, 531] on span "Next" at bounding box center [608, 539] width 24 height 16
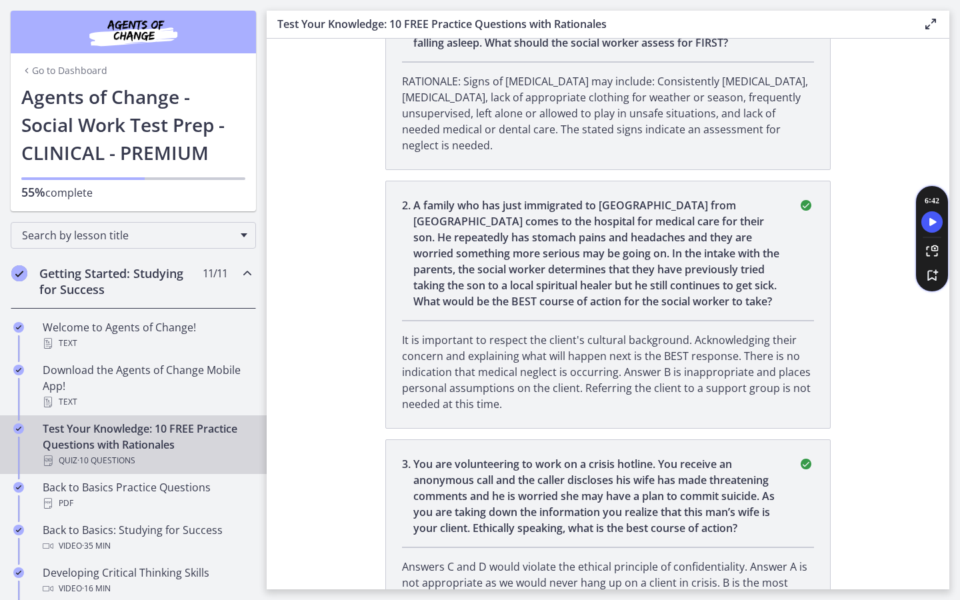
scroll to position [0, 0]
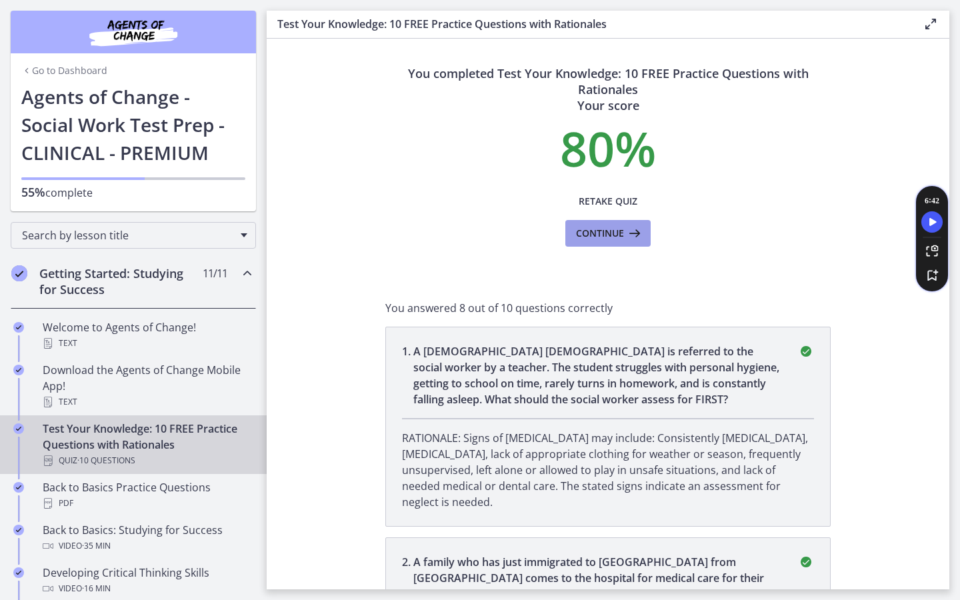
click at [621, 236] on span "Continue" at bounding box center [600, 233] width 48 height 16
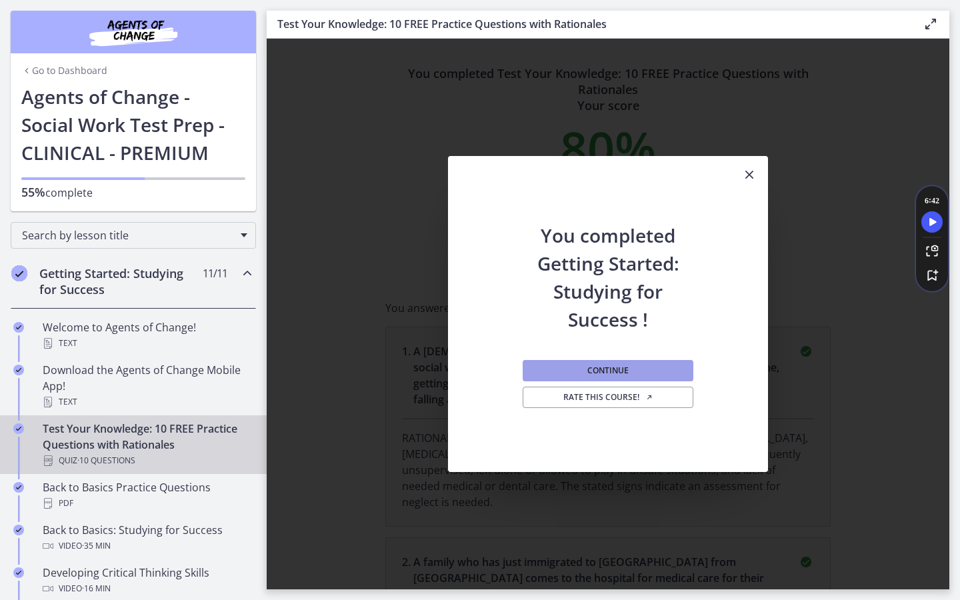
click at [624, 362] on button "Continue" at bounding box center [608, 370] width 171 height 21
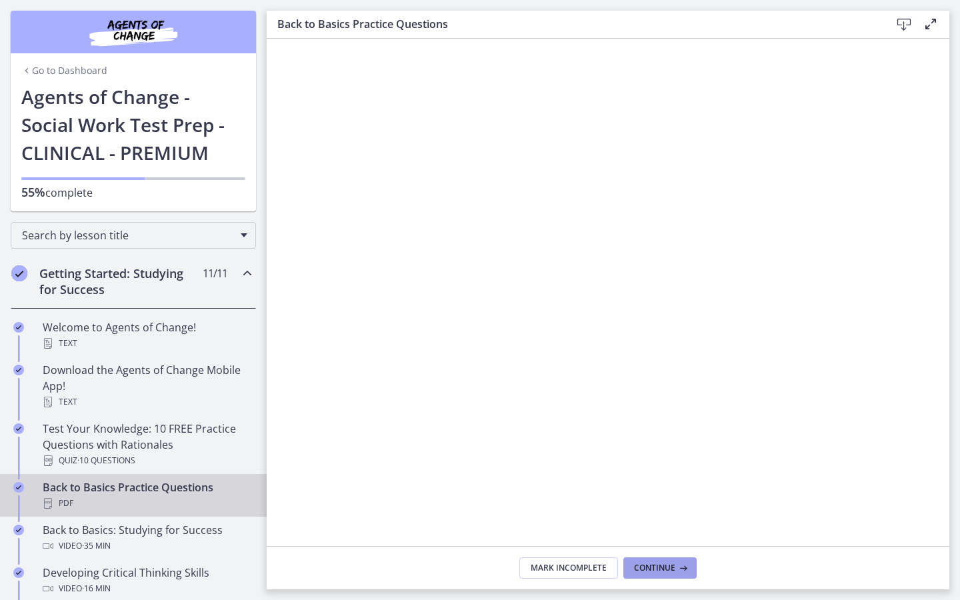
click at [671, 566] on span "Continue" at bounding box center [654, 568] width 41 height 11
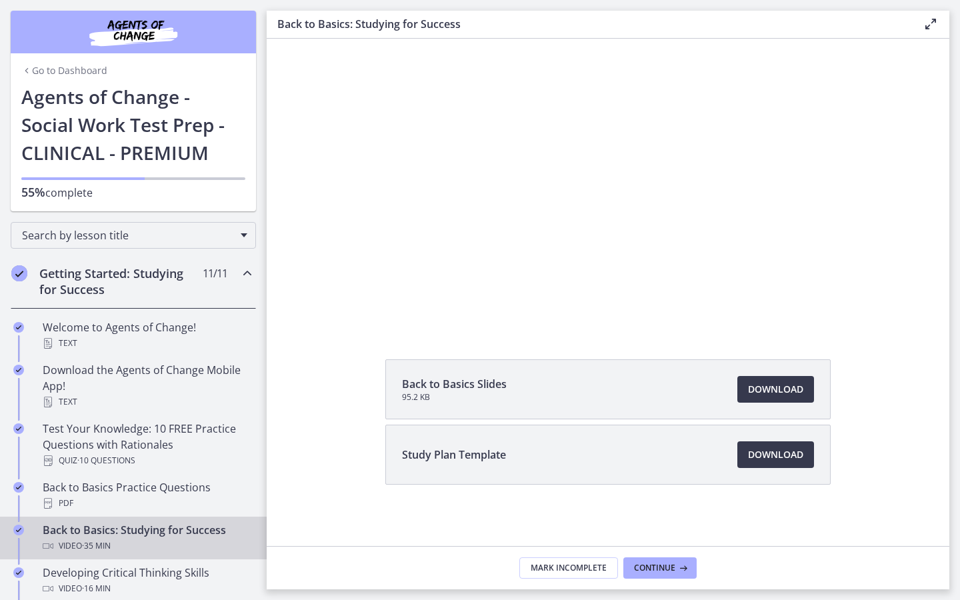
scroll to position [97, 0]
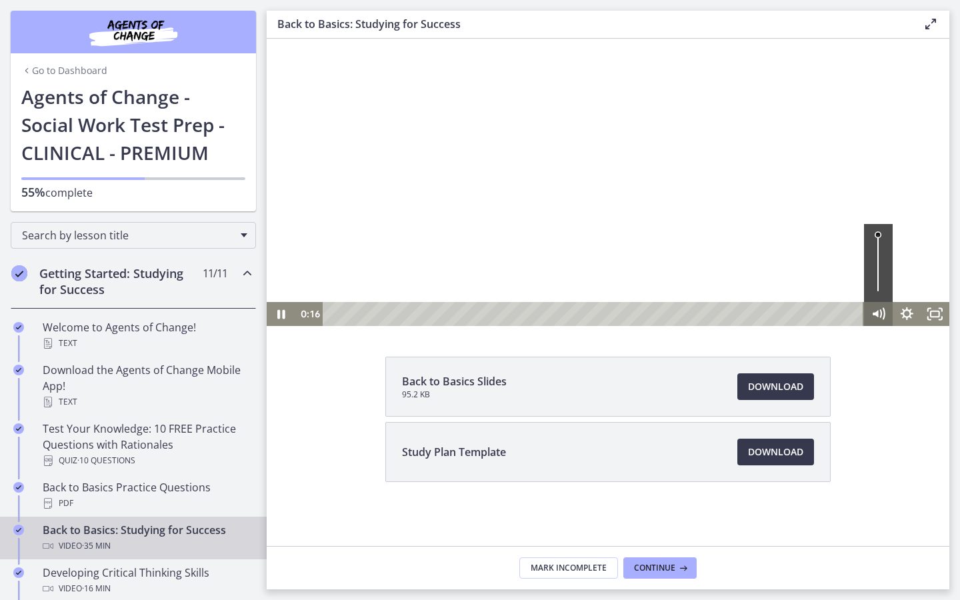
click at [884, 314] on icon "Mute" at bounding box center [883, 314] width 1 height 11
click at [884, 307] on icon "Unmute" at bounding box center [878, 313] width 34 height 29
click at [277, 312] on icon "Pause" at bounding box center [281, 314] width 9 height 11
click at [277, 318] on icon "Play Video" at bounding box center [282, 314] width 29 height 24
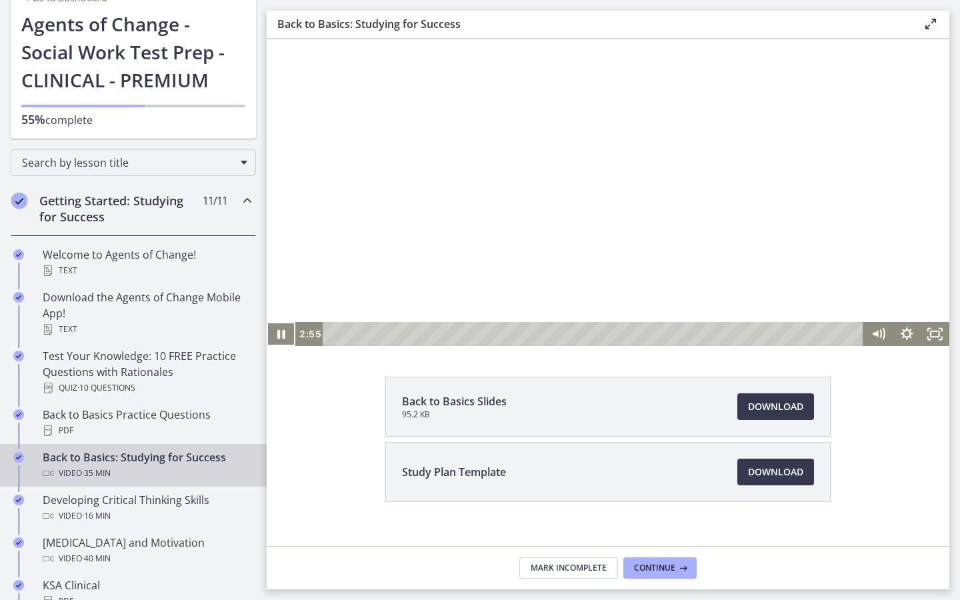
scroll to position [9, 0]
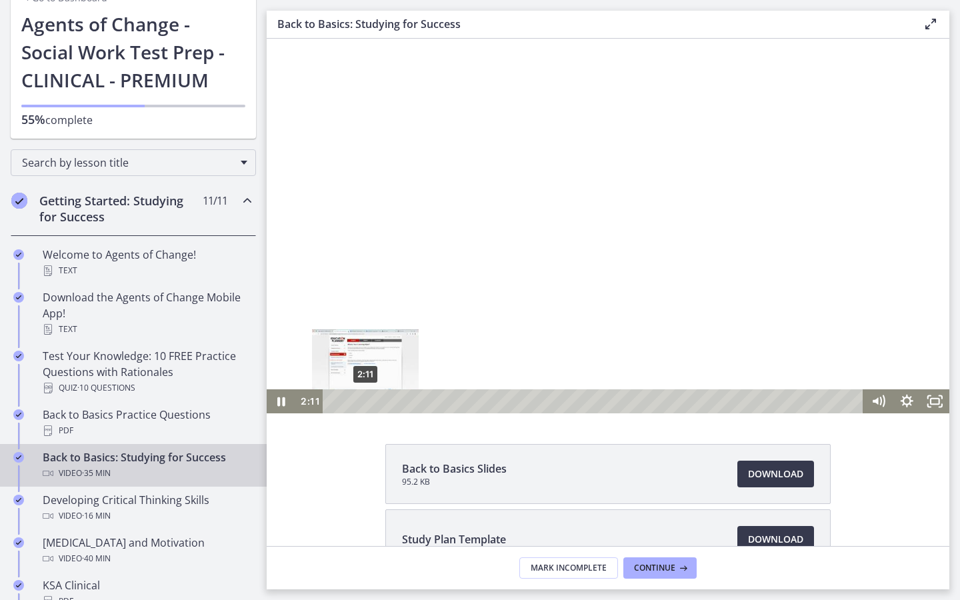
click at [365, 405] on div "2:11" at bounding box center [595, 401] width 524 height 24
click at [361, 403] on div "1:52" at bounding box center [595, 401] width 524 height 24
click at [355, 401] on div "1:30" at bounding box center [595, 401] width 524 height 24
click at [349, 401] on div "1:03" at bounding box center [595, 401] width 524 height 24
click at [774, 474] on span "Download Opens in a new window" at bounding box center [775, 474] width 55 height 16
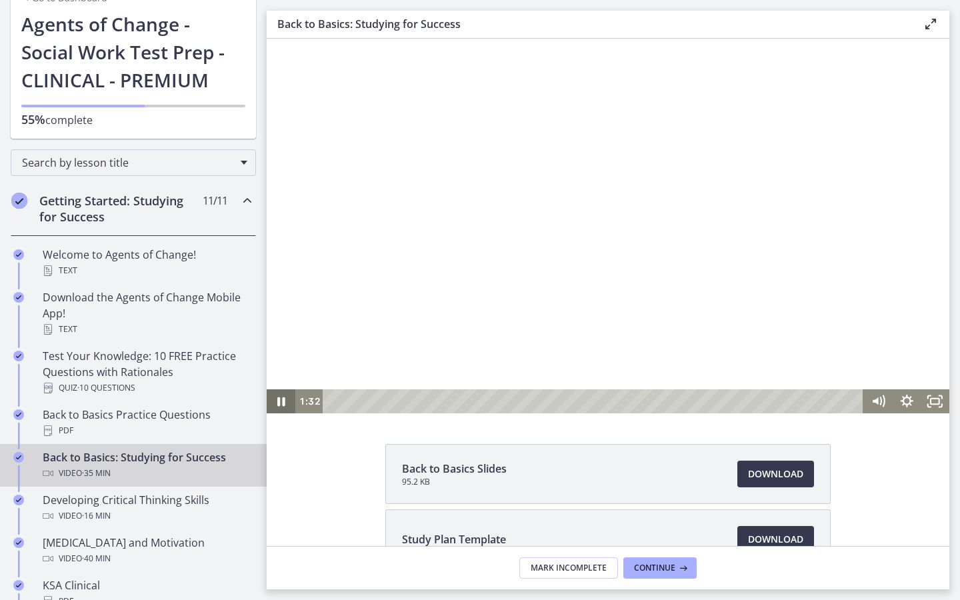
click at [282, 394] on icon "Pause" at bounding box center [281, 401] width 29 height 24
click at [281, 400] on icon "Play Video" at bounding box center [282, 402] width 7 height 10
click at [283, 393] on icon "Pause" at bounding box center [281, 401] width 34 height 29
click at [285, 408] on icon "Play Video" at bounding box center [282, 401] width 29 height 24
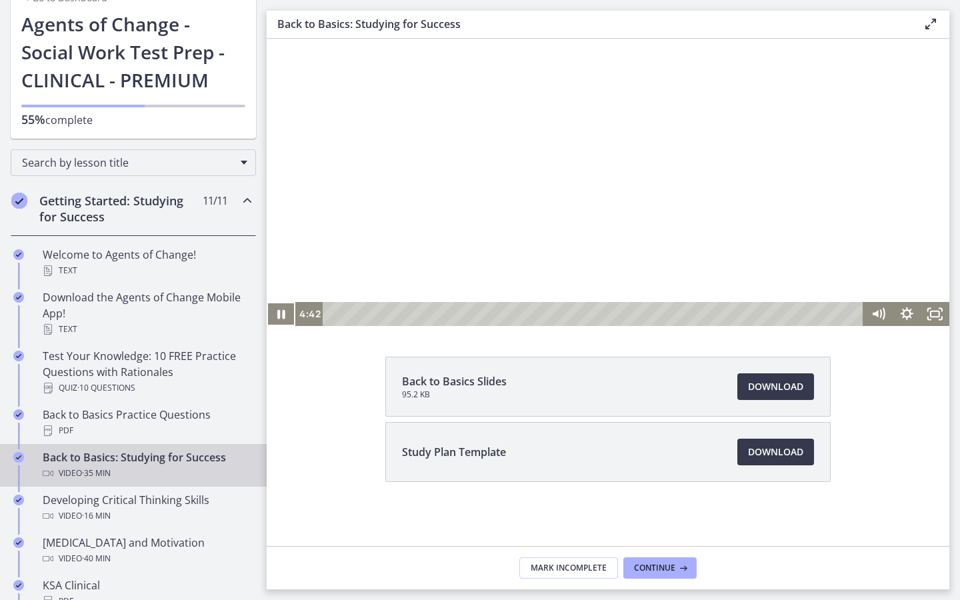
scroll to position [96, 0]
click at [788, 455] on span "Download Opens in a new window" at bounding box center [775, 453] width 55 height 16
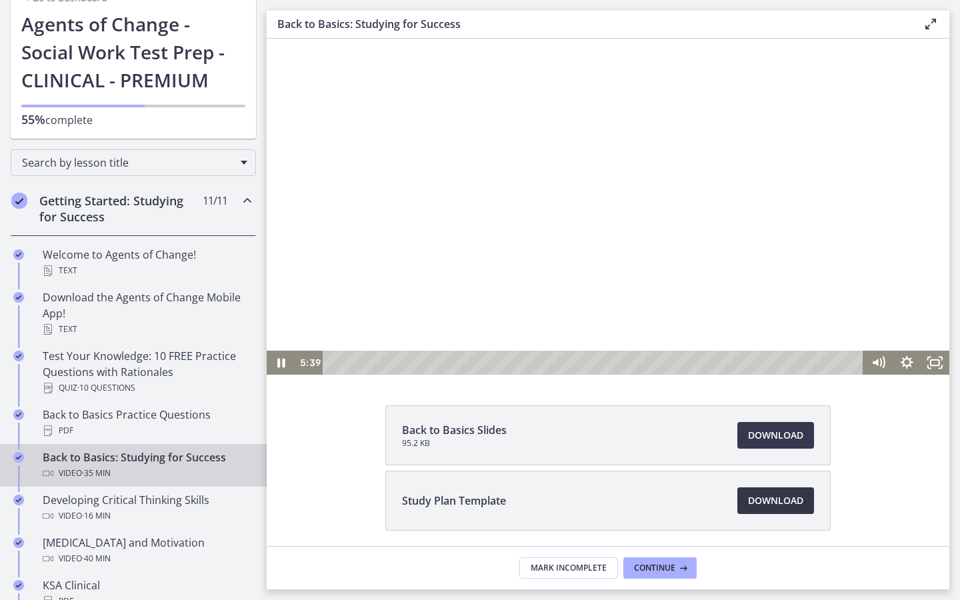
scroll to position [47, 0]
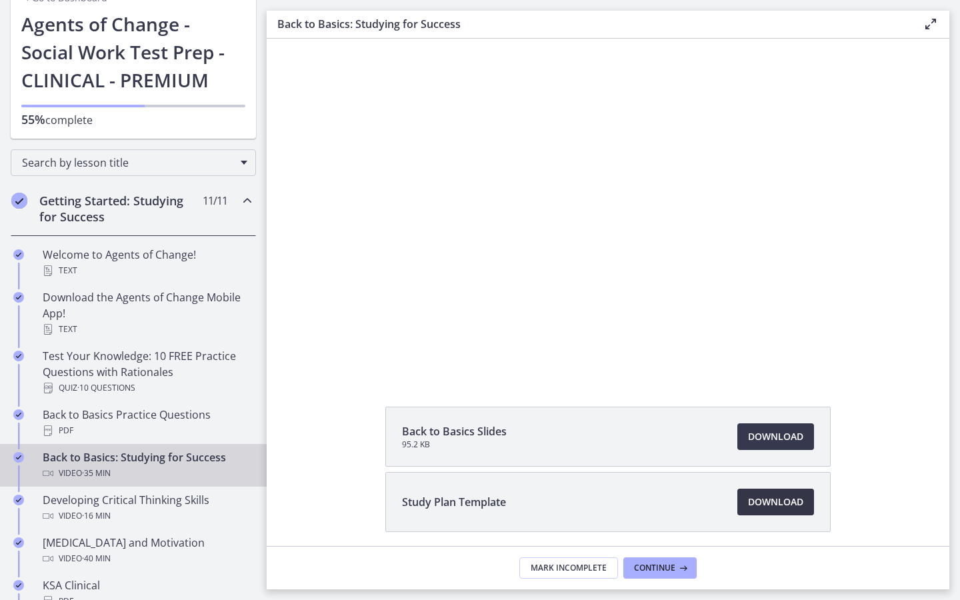
click at [782, 499] on span "Download Opens in a new window" at bounding box center [775, 502] width 55 height 16
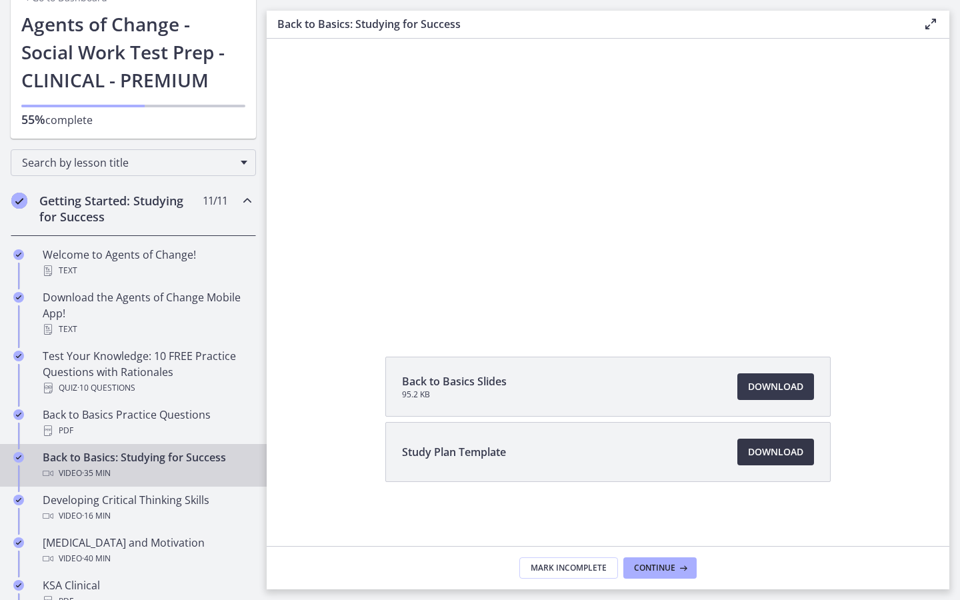
scroll to position [0, 0]
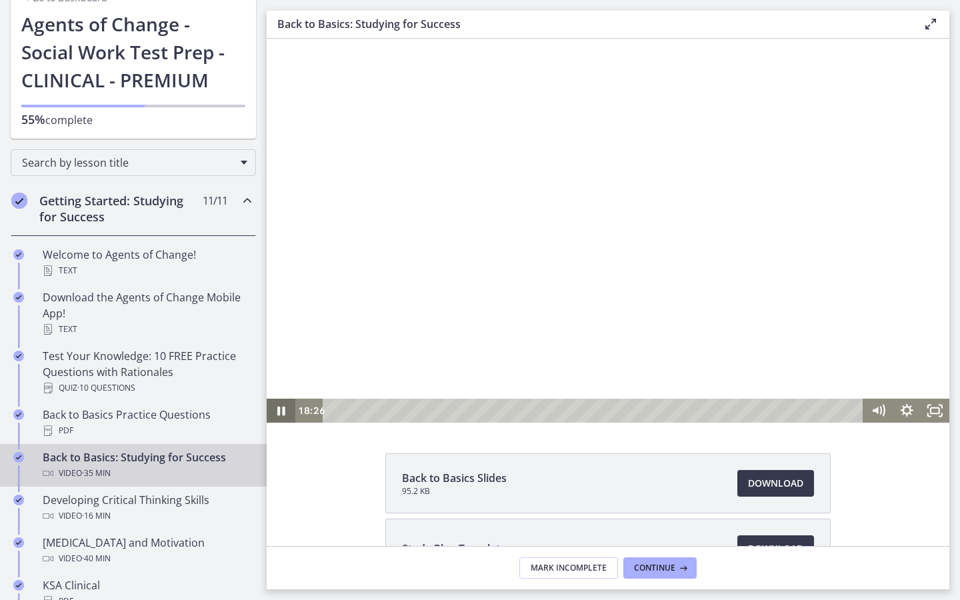
click at [287, 409] on icon "Pause" at bounding box center [281, 411] width 29 height 24
click at [279, 411] on icon "Play Video" at bounding box center [282, 411] width 7 height 10
click at [279, 411] on icon "Pause" at bounding box center [281, 411] width 8 height 9
click at [279, 413] on icon "Play Video" at bounding box center [282, 411] width 9 height 12
click at [279, 413] on icon "Pause" at bounding box center [281, 411] width 8 height 9
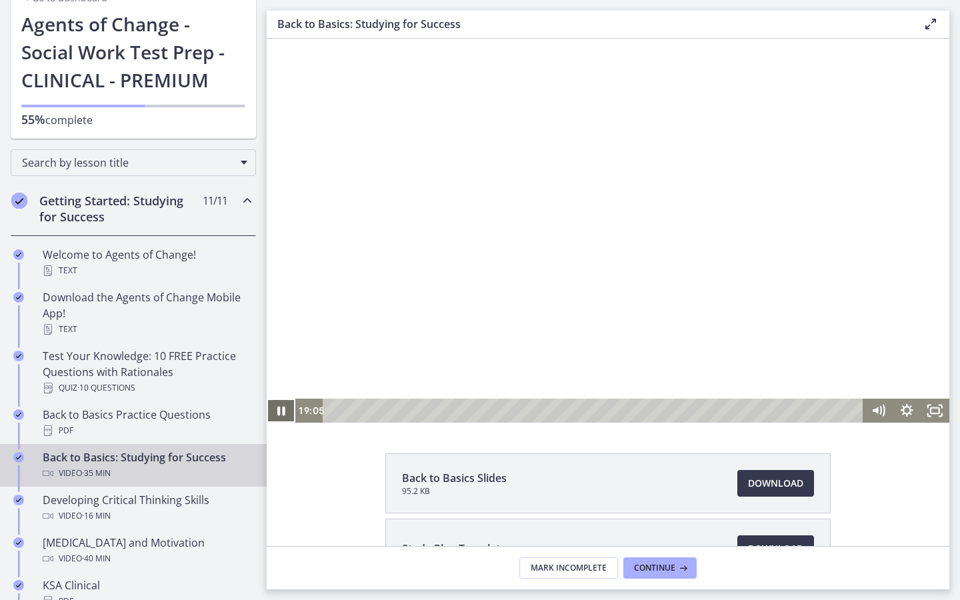
click at [280, 411] on icon "Pause" at bounding box center [281, 411] width 29 height 24
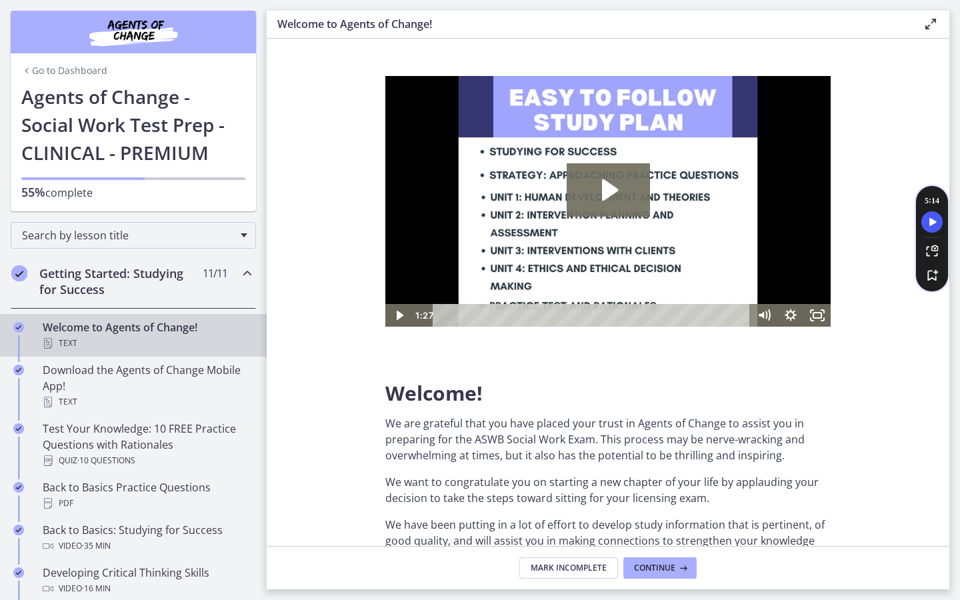
click at [45, 79] on div "Go to Dashboard" at bounding box center [133, 67] width 245 height 29
click at [45, 72] on link "Go to Dashboard" at bounding box center [64, 70] width 86 height 13
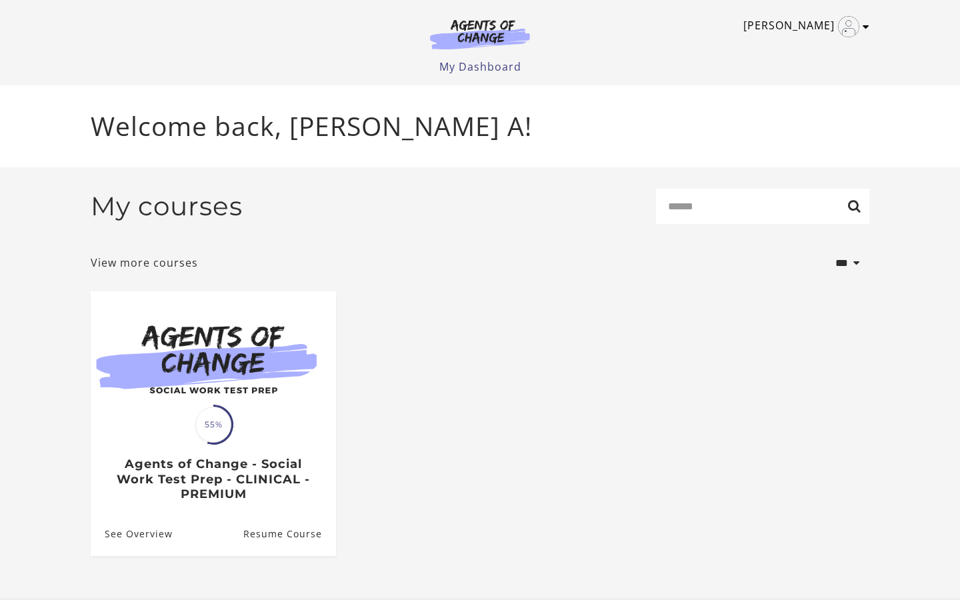
click at [828, 27] on link "[PERSON_NAME]" at bounding box center [802, 26] width 119 height 21
click at [797, 43] on link "My Account" at bounding box center [813, 48] width 117 height 23
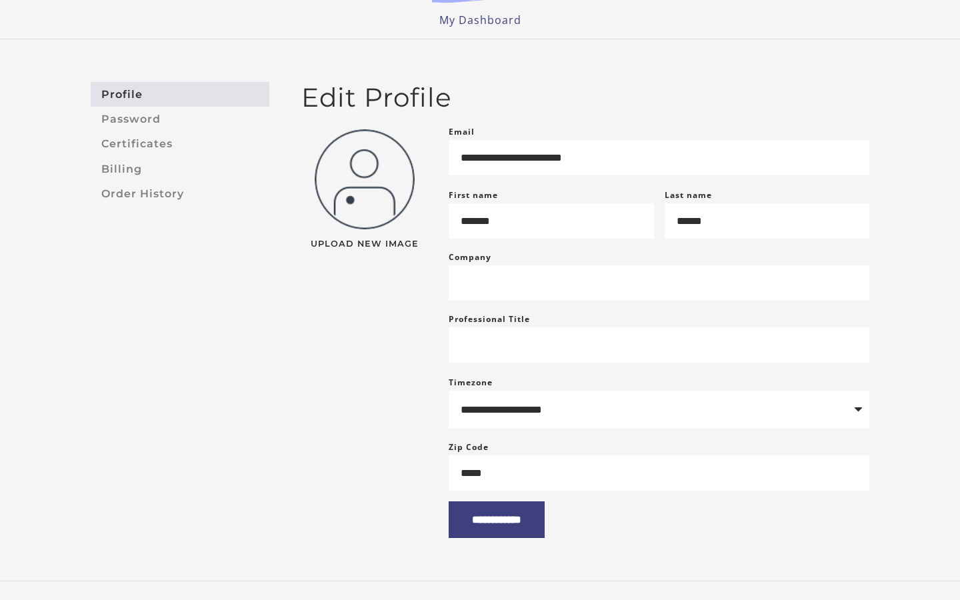
scroll to position [47, 0]
click at [131, 123] on link "Password" at bounding box center [180, 118] width 179 height 25
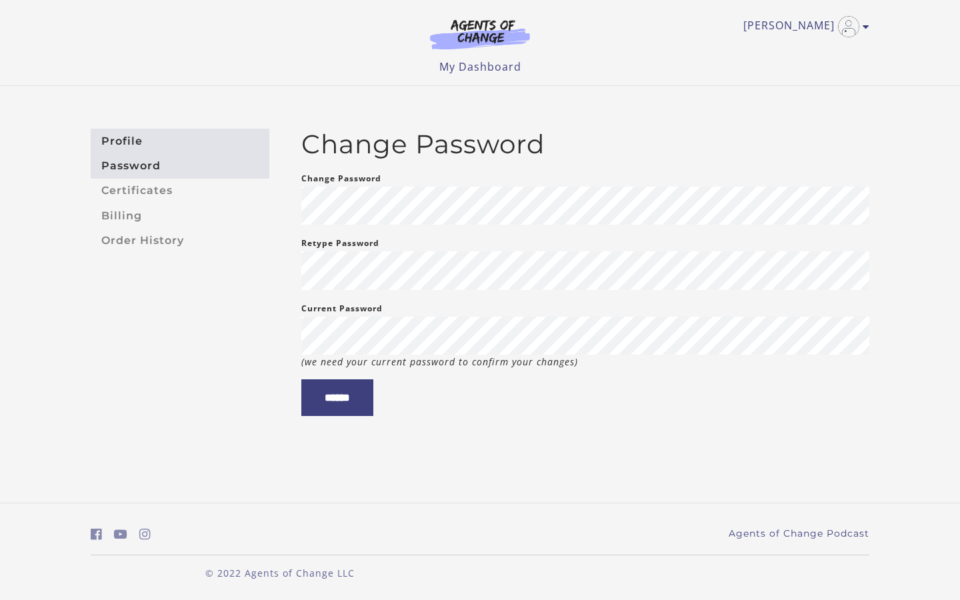
click at [136, 144] on link "Profile" at bounding box center [180, 141] width 179 height 25
